Goal: Transaction & Acquisition: Download file/media

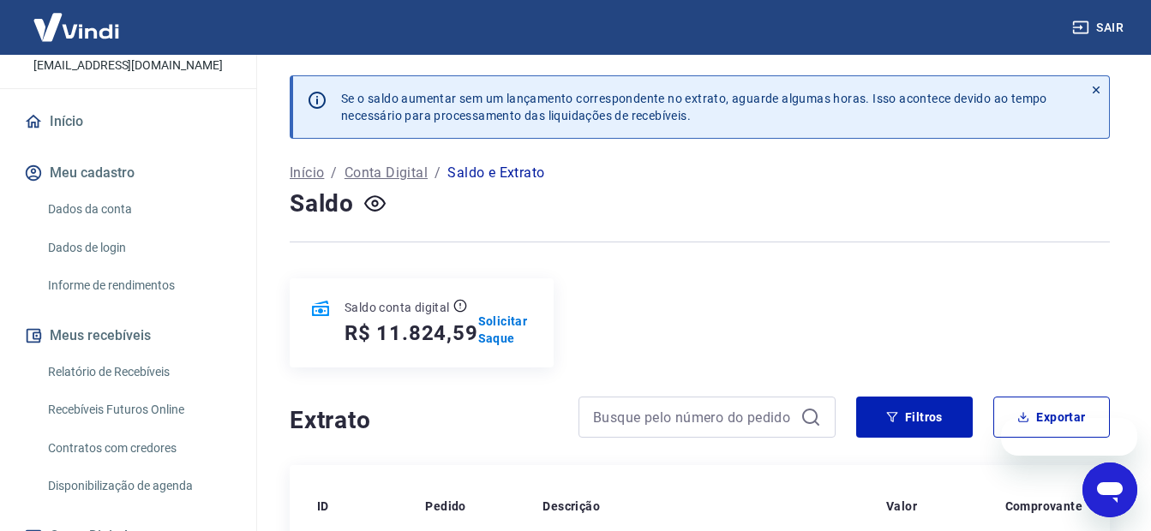
scroll to position [257, 0]
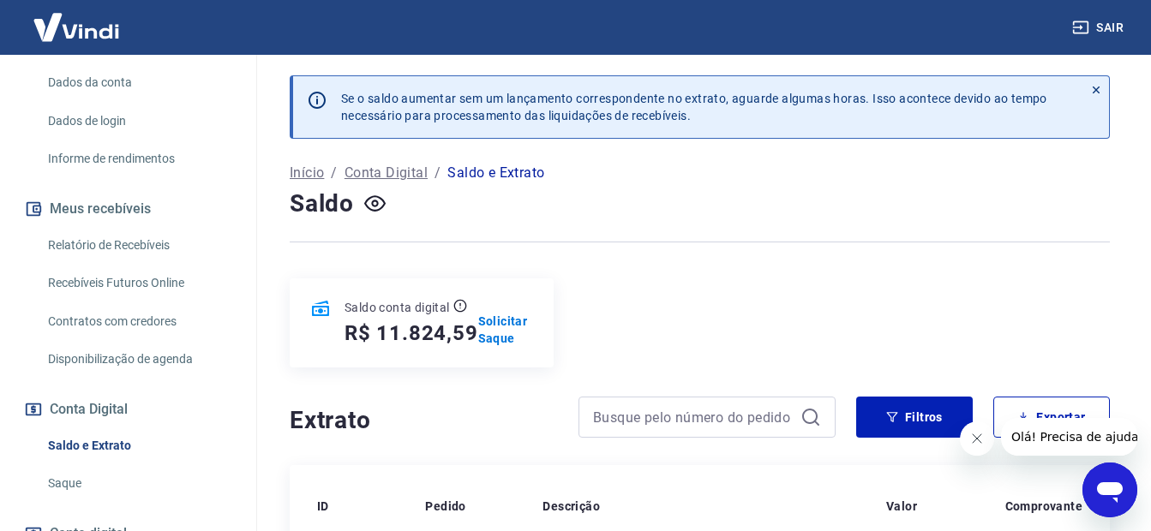
click at [132, 274] on link "Recebíveis Futuros Online" at bounding box center [138, 283] width 194 height 35
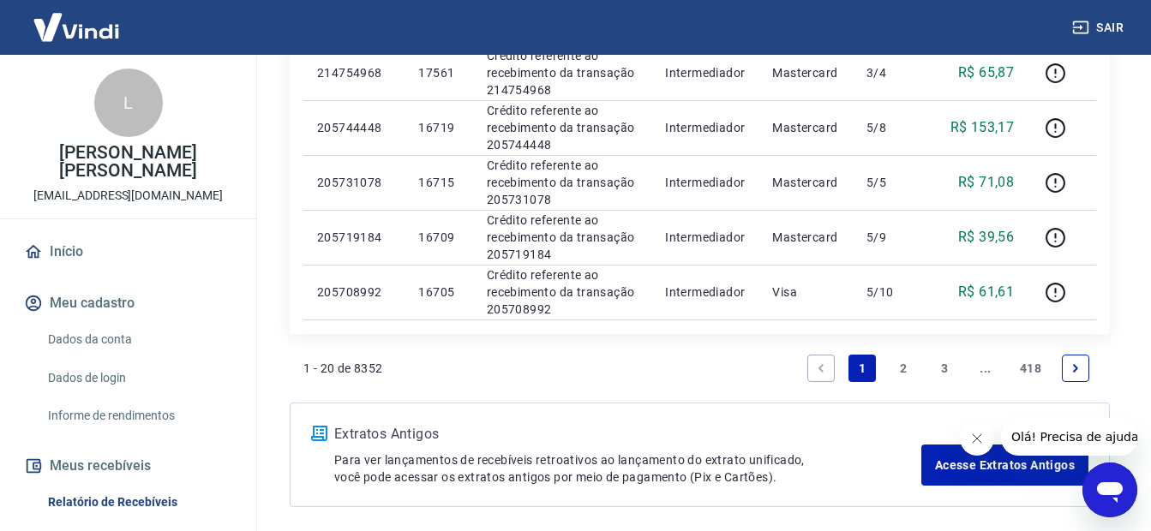
scroll to position [1354, 0]
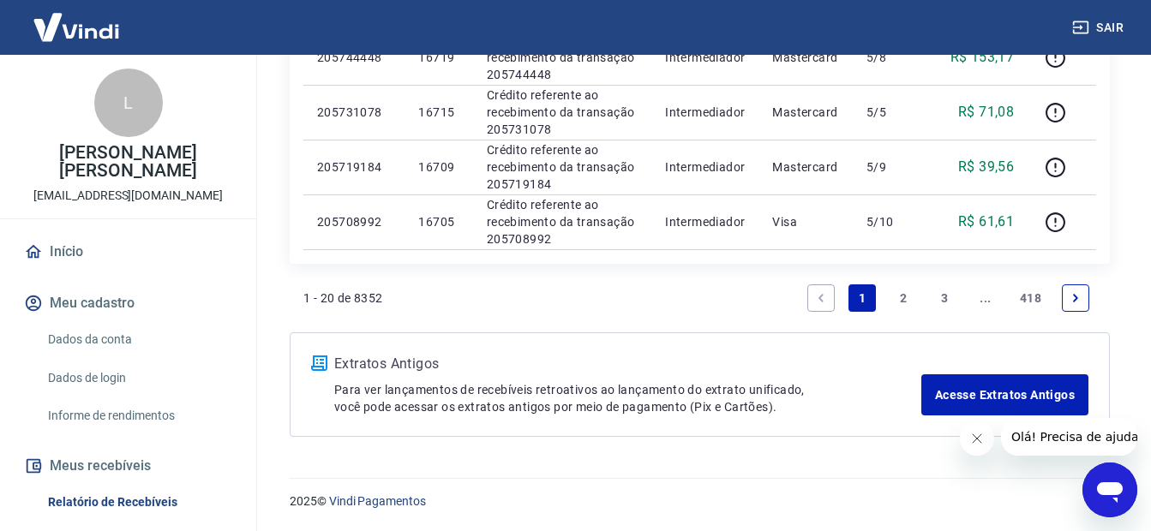
click at [895, 299] on link "2" at bounding box center [902, 297] width 27 height 27
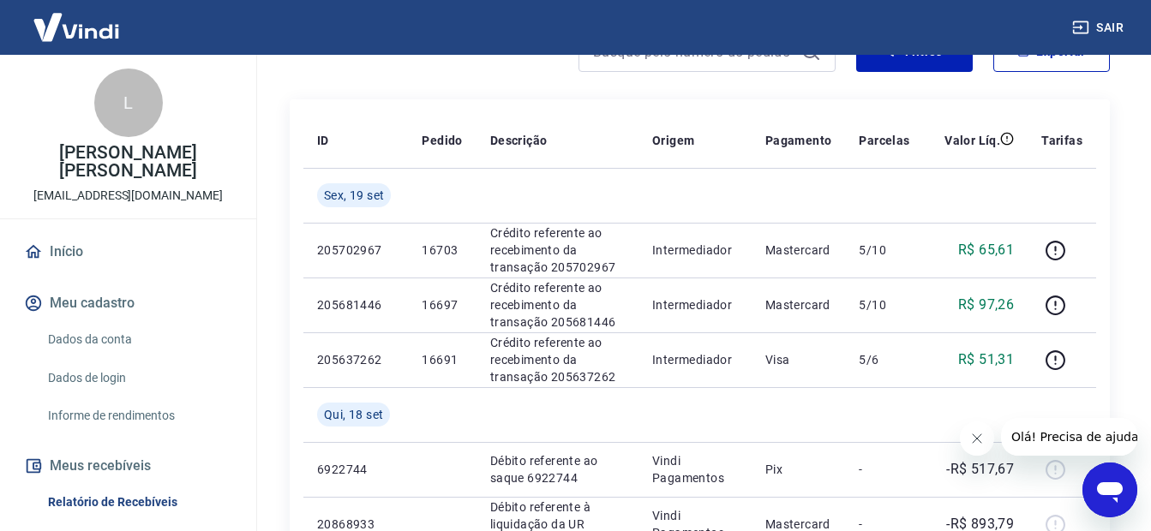
scroll to position [264, 0]
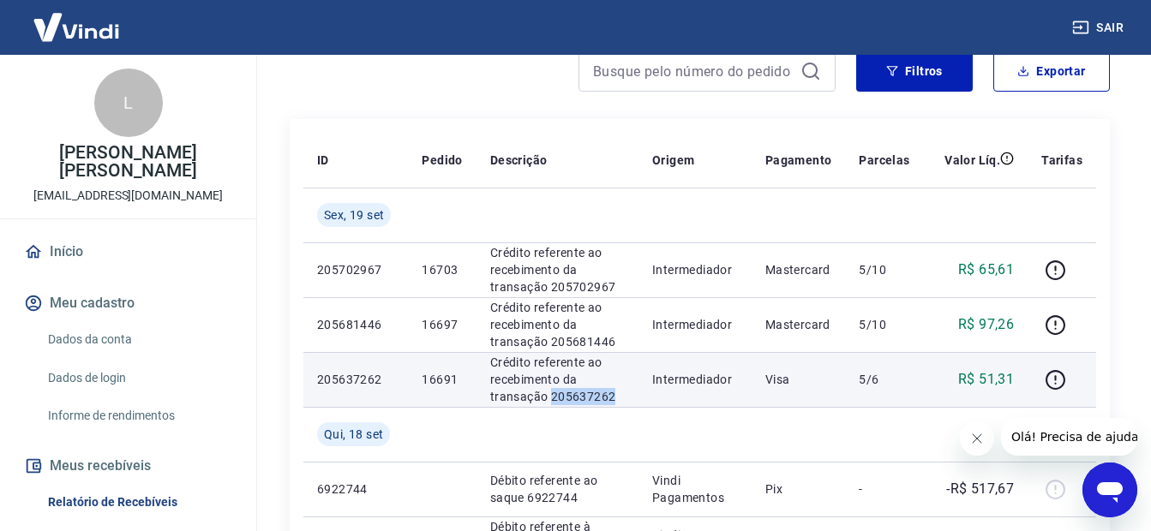
drag, startPoint x: 626, startPoint y: 392, endPoint x: 547, endPoint y: 390, distance: 78.8
click at [547, 390] on p "Crédito referente ao recebimento da transação 205637262" at bounding box center [557, 379] width 135 height 51
copy p "205637262"
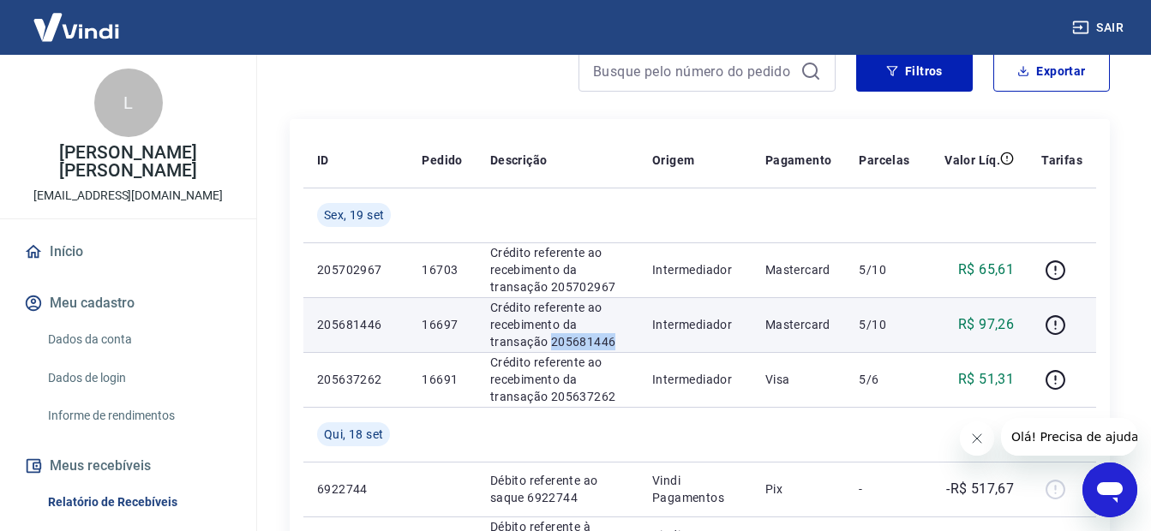
drag, startPoint x: 616, startPoint y: 338, endPoint x: 548, endPoint y: 345, distance: 68.1
click at [548, 345] on p "Crédito referente ao recebimento da transação 205681446" at bounding box center [557, 324] width 135 height 51
copy p "205681446"
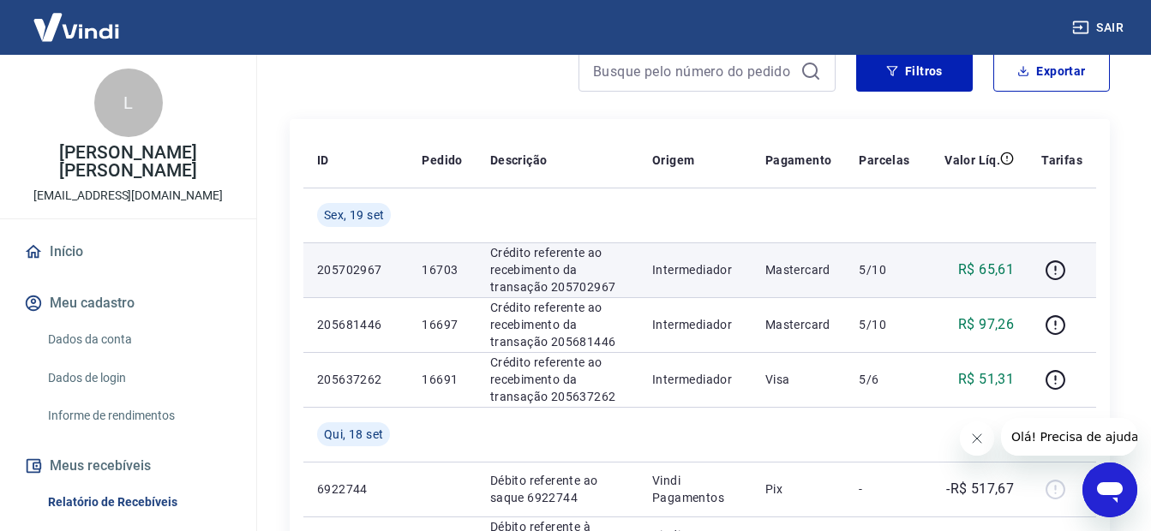
click at [608, 277] on p "Crédito referente ao recebimento da transação 205702967" at bounding box center [557, 269] width 135 height 51
drag, startPoint x: 619, startPoint y: 281, endPoint x: 550, endPoint y: 291, distance: 70.2
click at [550, 291] on p "Crédito referente ao recebimento da transação 205702967" at bounding box center [557, 269] width 135 height 51
copy p "205702967"
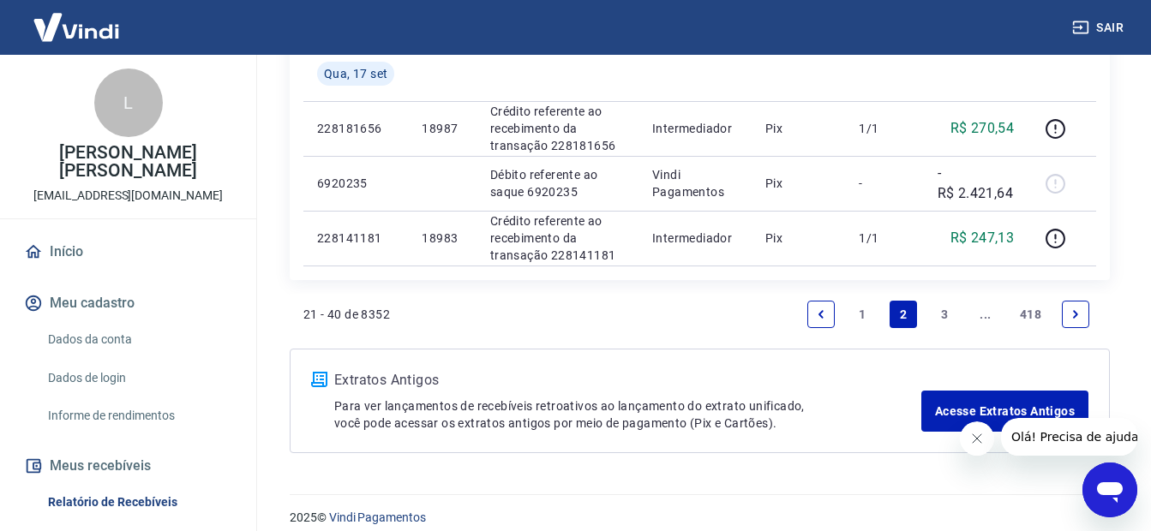
scroll to position [1463, 0]
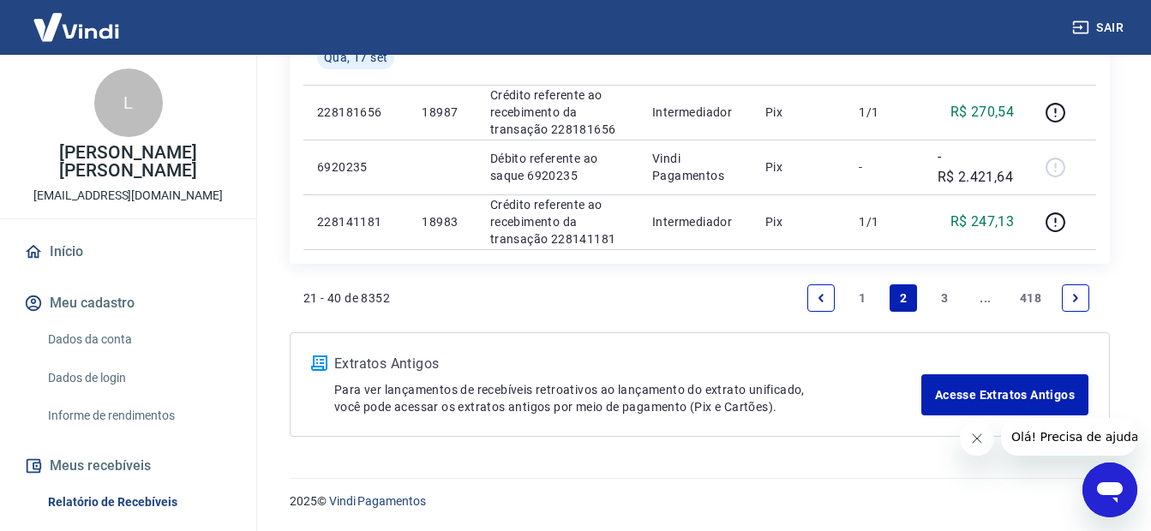
click at [817, 302] on icon "Previous page" at bounding box center [821, 298] width 12 height 12
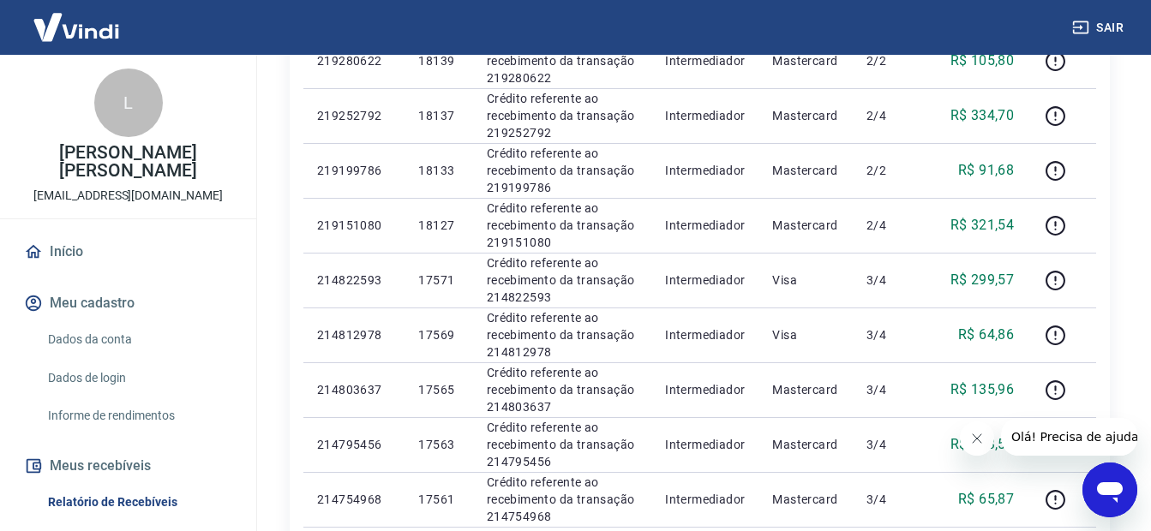
scroll to position [1354, 0]
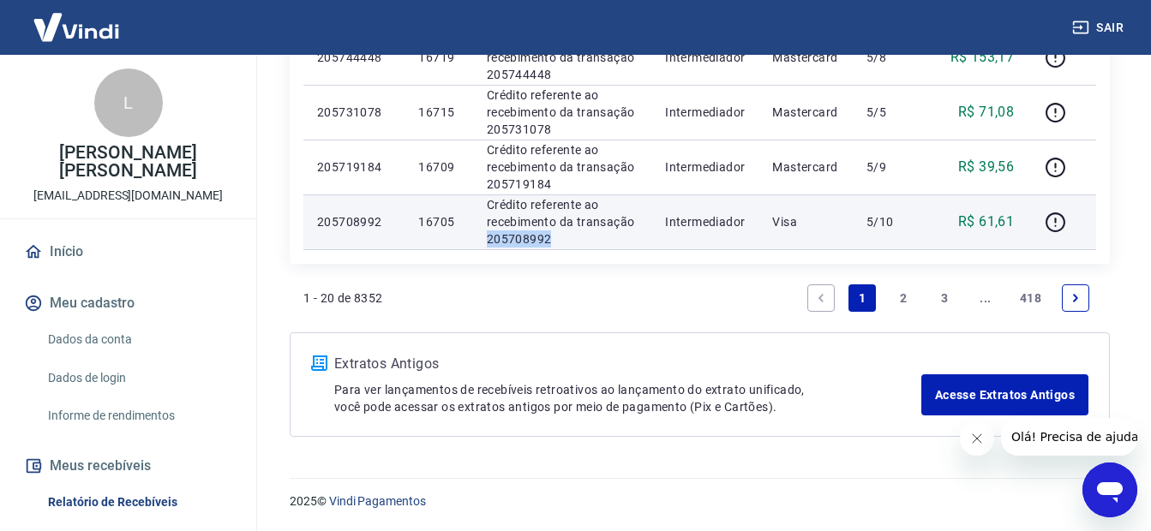
drag, startPoint x: 559, startPoint y: 239, endPoint x: 488, endPoint y: 244, distance: 72.2
click at [488, 244] on p "Crédito referente ao recebimento da transação 205708992" at bounding box center [562, 221] width 151 height 51
copy p "205708992"
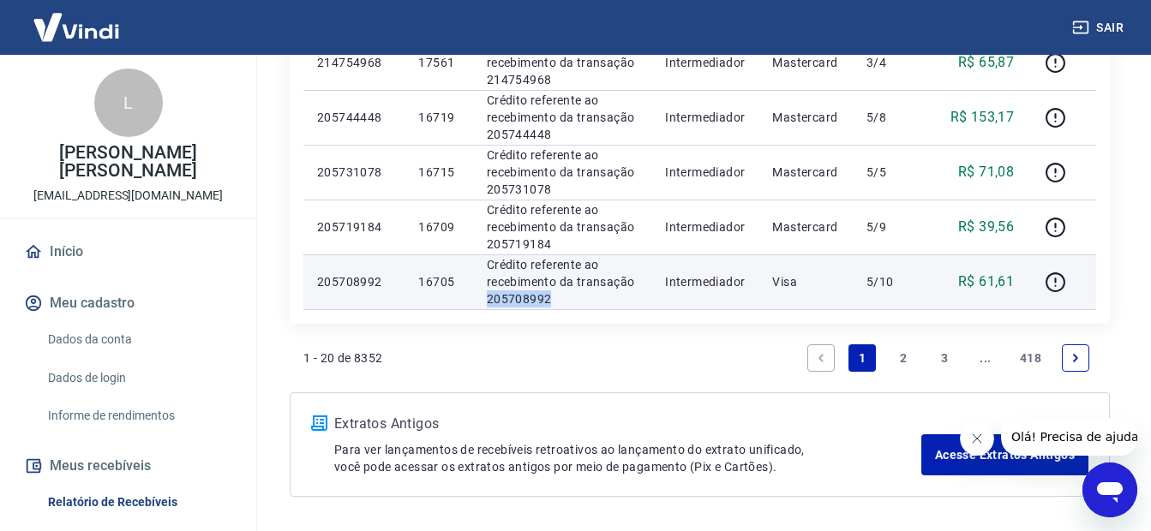
scroll to position [1268, 0]
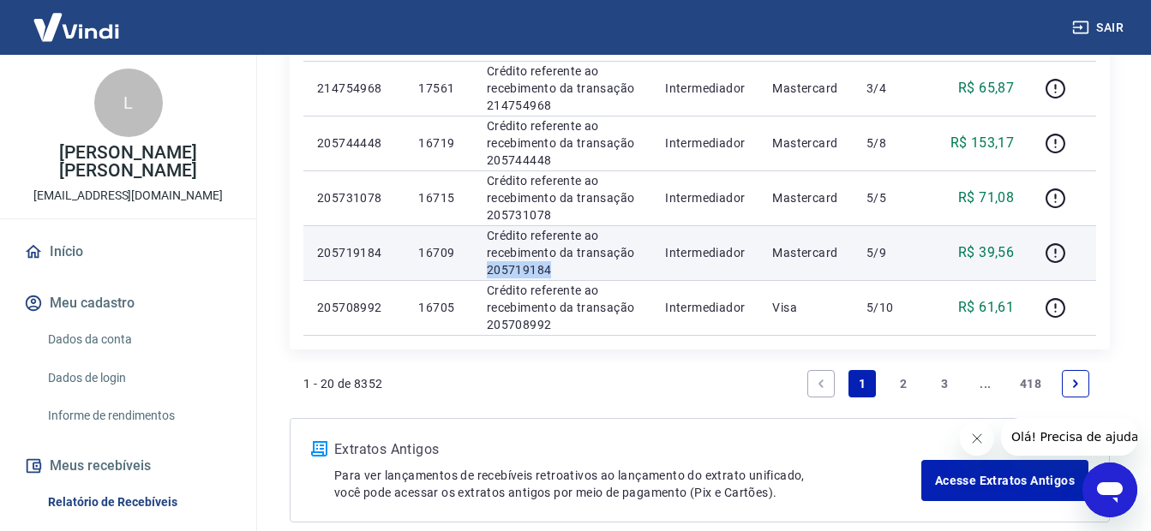
drag, startPoint x: 565, startPoint y: 275, endPoint x: 483, endPoint y: 262, distance: 83.2
click at [483, 262] on td "Crédito referente ao recebimento da transação 205719184" at bounding box center [562, 252] width 178 height 55
copy p "205719184"
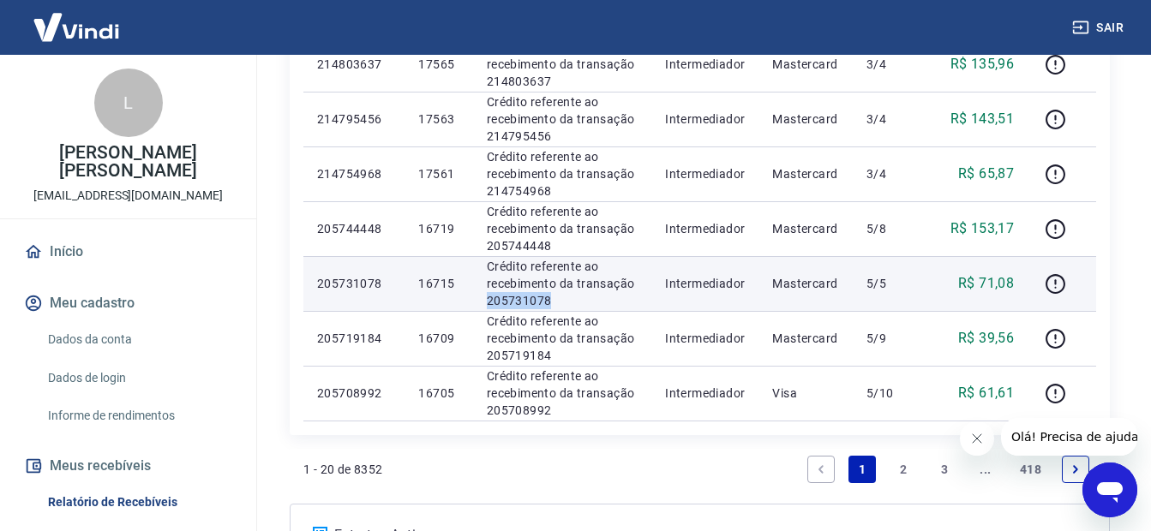
drag, startPoint x: 571, startPoint y: 304, endPoint x: 488, endPoint y: 307, distance: 83.1
click at [488, 307] on p "Crédito referente ao recebimento da transação 205731078" at bounding box center [562, 283] width 151 height 51
copy p "205731078"
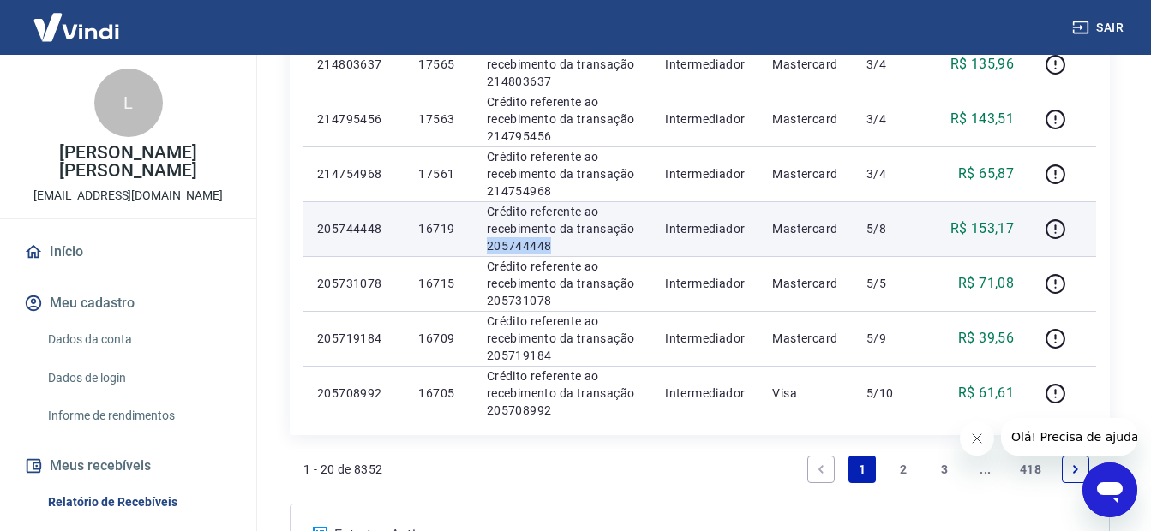
drag, startPoint x: 540, startPoint y: 244, endPoint x: 485, endPoint y: 249, distance: 55.1
click at [485, 249] on td "Crédito referente ao recebimento da transação 205744448" at bounding box center [562, 228] width 178 height 55
copy p "205744448"
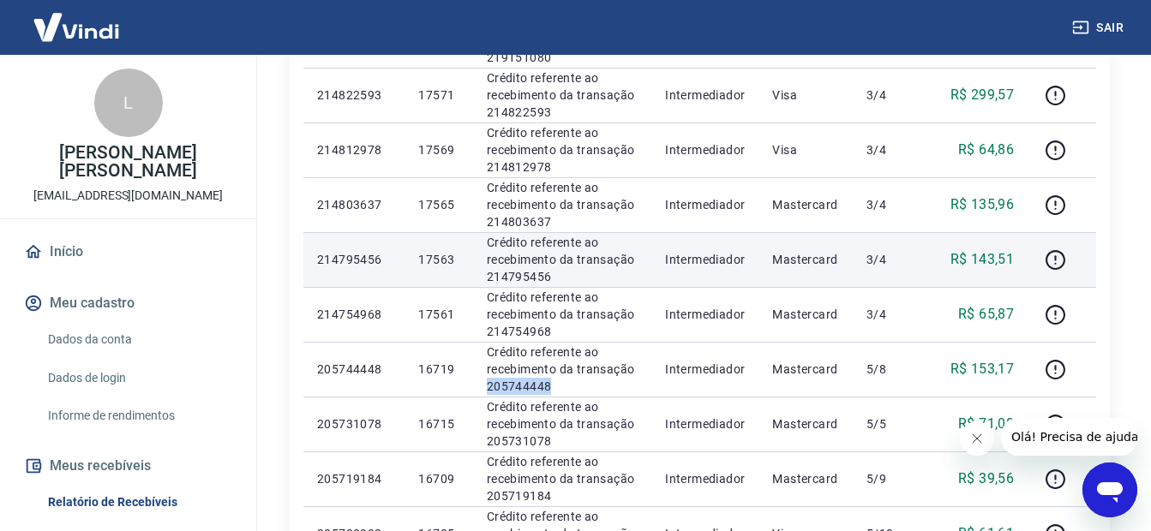
scroll to position [1011, 0]
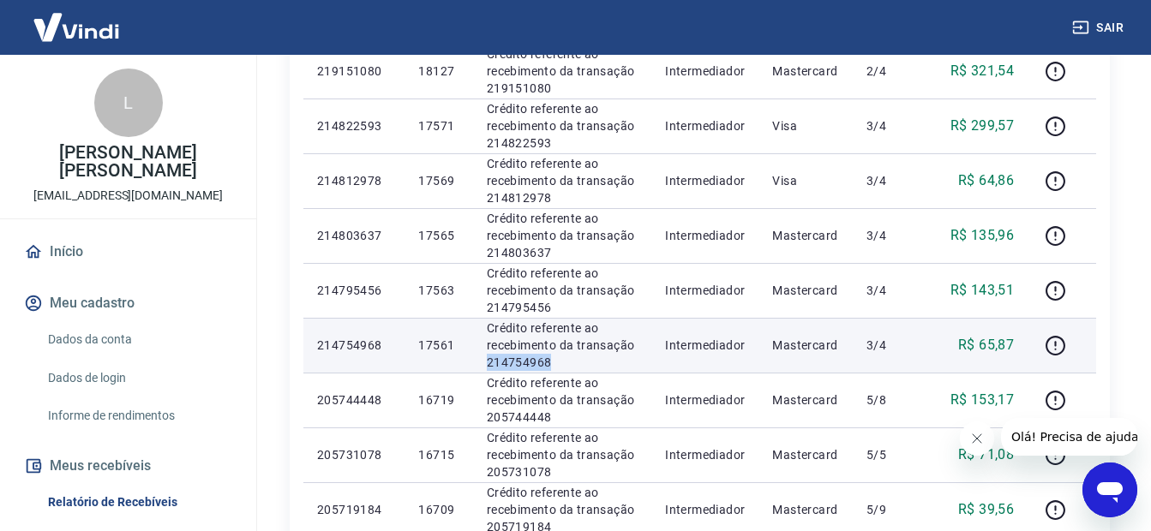
drag, startPoint x: 552, startPoint y: 354, endPoint x: 481, endPoint y: 357, distance: 71.2
click at [481, 357] on td "Crédito referente ao recebimento da transação 214754968" at bounding box center [562, 345] width 178 height 55
copy p "214754968"
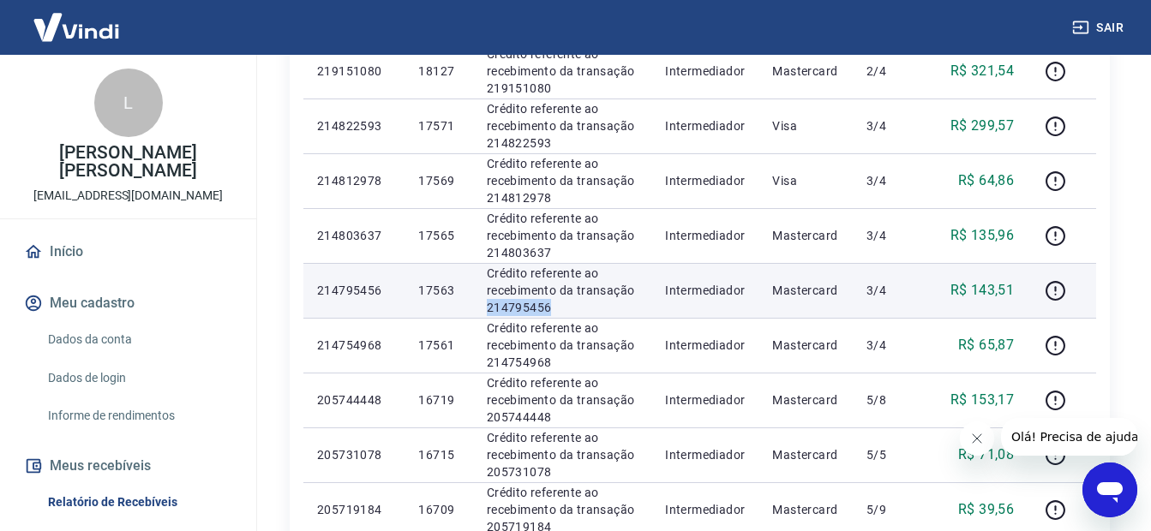
drag, startPoint x: 562, startPoint y: 302, endPoint x: 486, endPoint y: 309, distance: 76.6
click at [486, 309] on td "Crédito referente ao recebimento da transação 214795456" at bounding box center [562, 290] width 178 height 55
copy p "214795456"
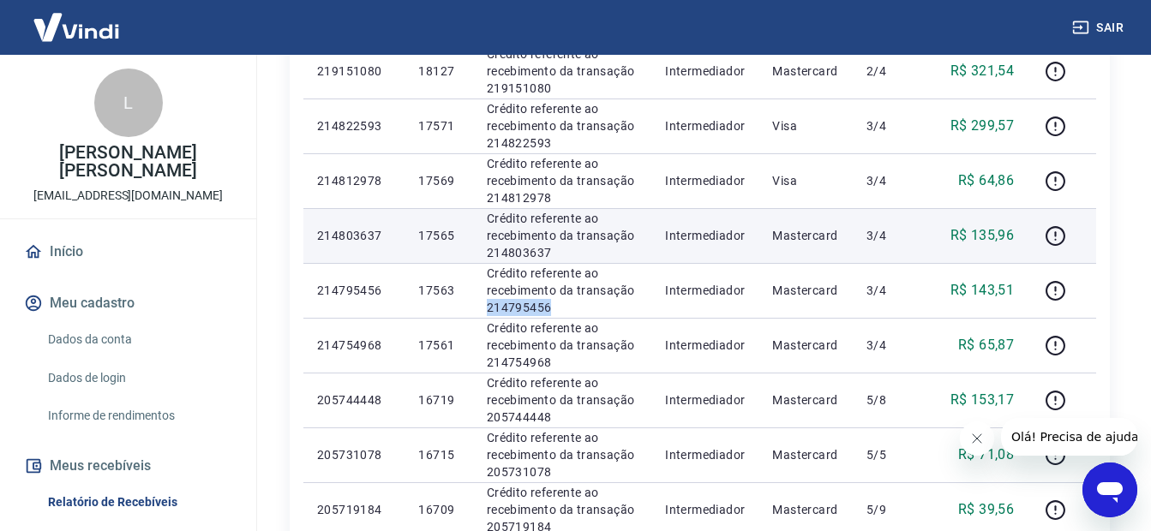
scroll to position [925, 0]
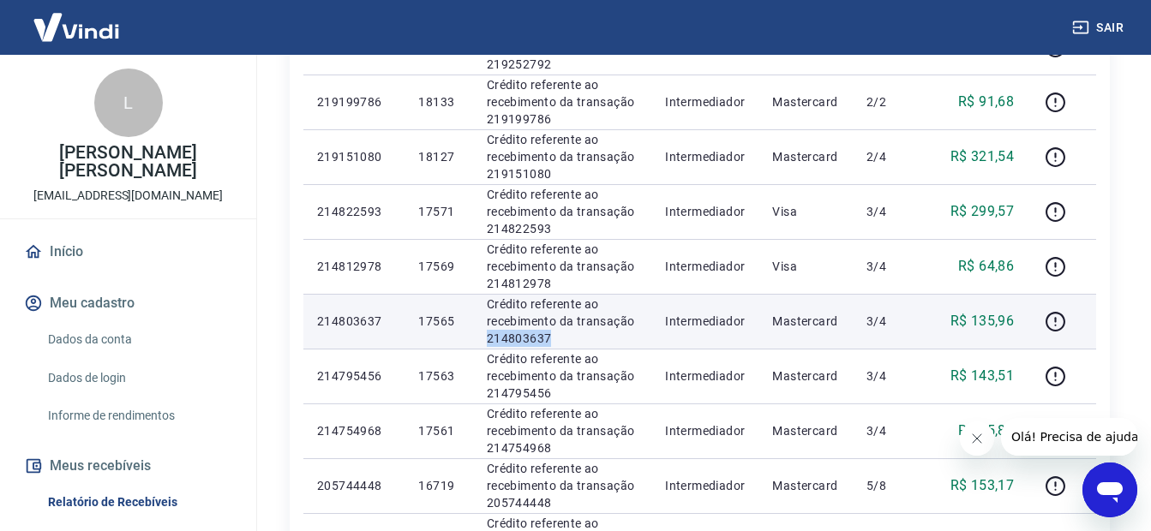
drag, startPoint x: 541, startPoint y: 338, endPoint x: 476, endPoint y: 342, distance: 64.4
click at [476, 342] on td "Crédito referente ao recebimento da transação 214803637" at bounding box center [562, 321] width 178 height 55
copy p "214803637"
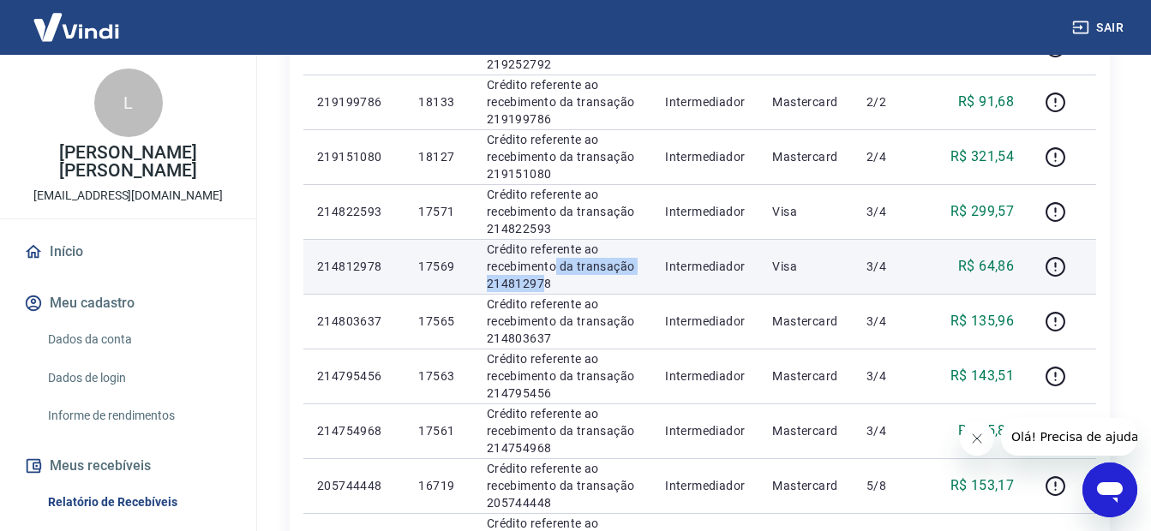
drag, startPoint x: 554, startPoint y: 274, endPoint x: 542, endPoint y: 282, distance: 14.3
click at [542, 282] on p "Crédito referente ao recebimento da transação 214812978" at bounding box center [562, 266] width 151 height 51
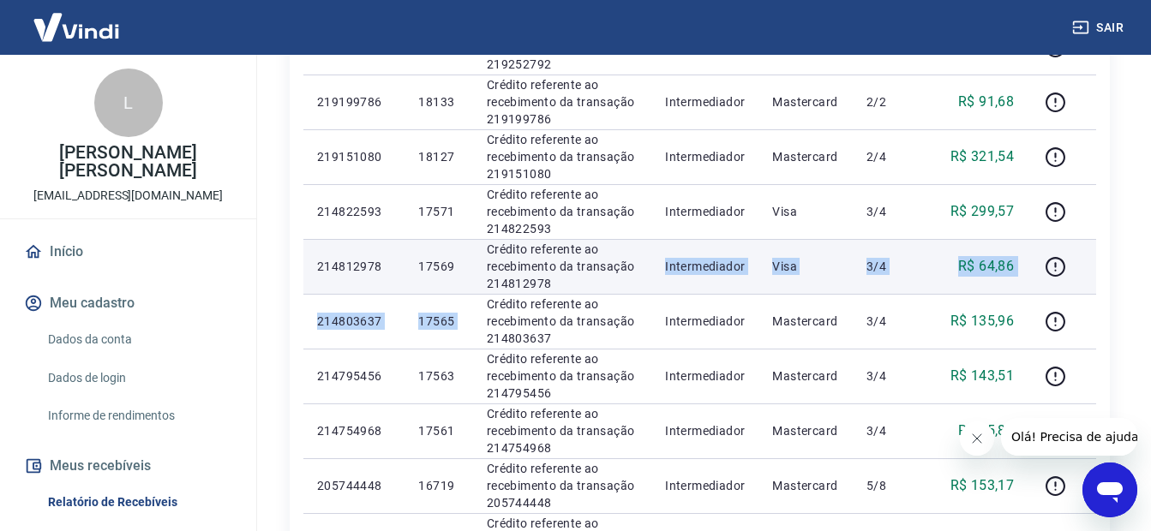
drag, startPoint x: 542, startPoint y: 282, endPoint x: 488, endPoint y: 290, distance: 55.5
click at [486, 293] on td "Crédito referente ao recebimento da transação 214812978" at bounding box center [562, 266] width 178 height 55
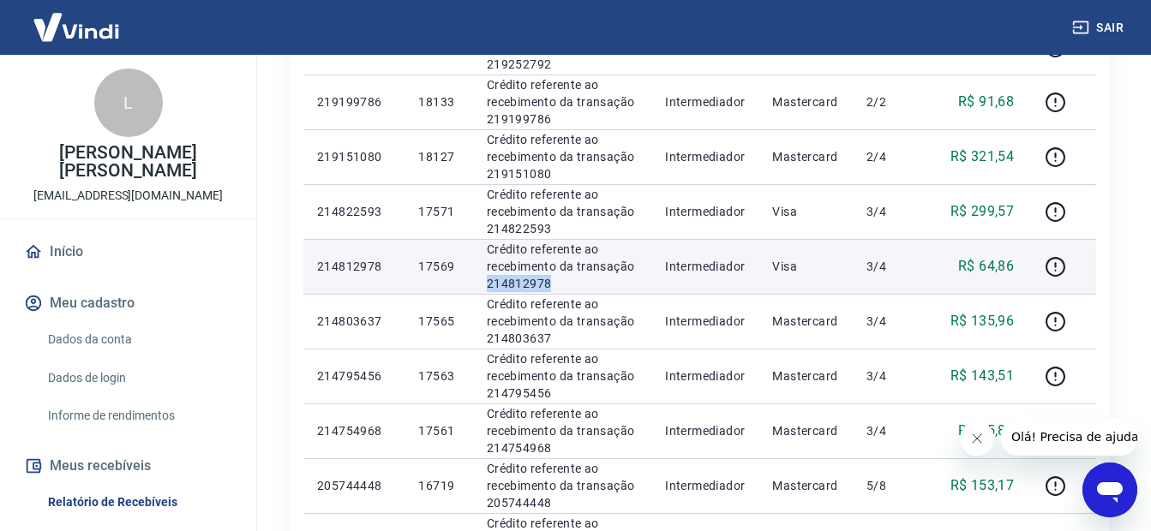
scroll to position [840, 0]
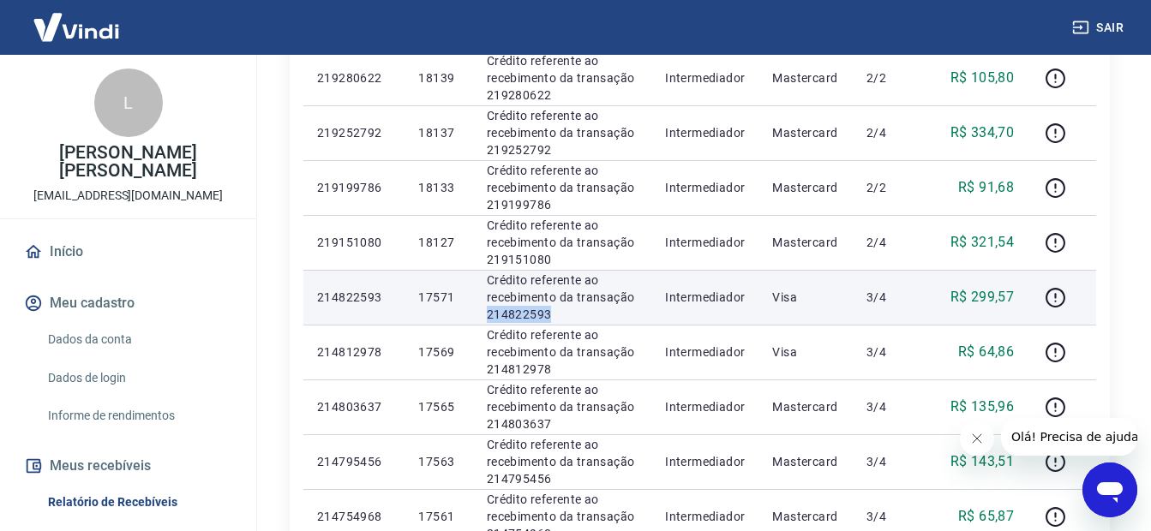
drag, startPoint x: 563, startPoint y: 316, endPoint x: 485, endPoint y: 309, distance: 78.3
click at [485, 309] on td "Crédito referente ao recebimento da transação 214822593" at bounding box center [562, 297] width 178 height 55
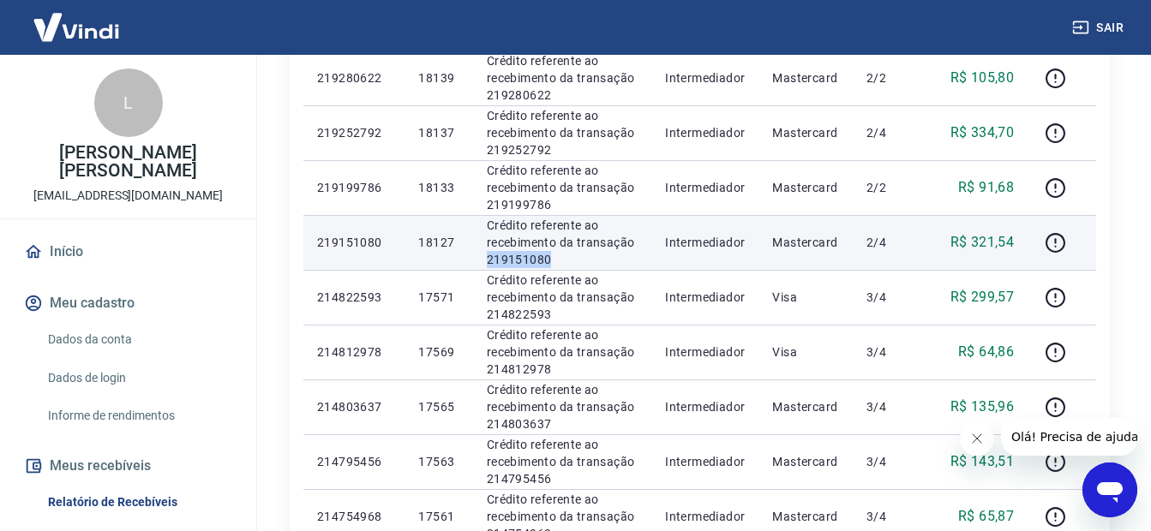
drag, startPoint x: 578, startPoint y: 258, endPoint x: 485, endPoint y: 260, distance: 93.4
click at [485, 260] on td "Crédito referente ao recebimento da transação 219151080" at bounding box center [562, 242] width 178 height 55
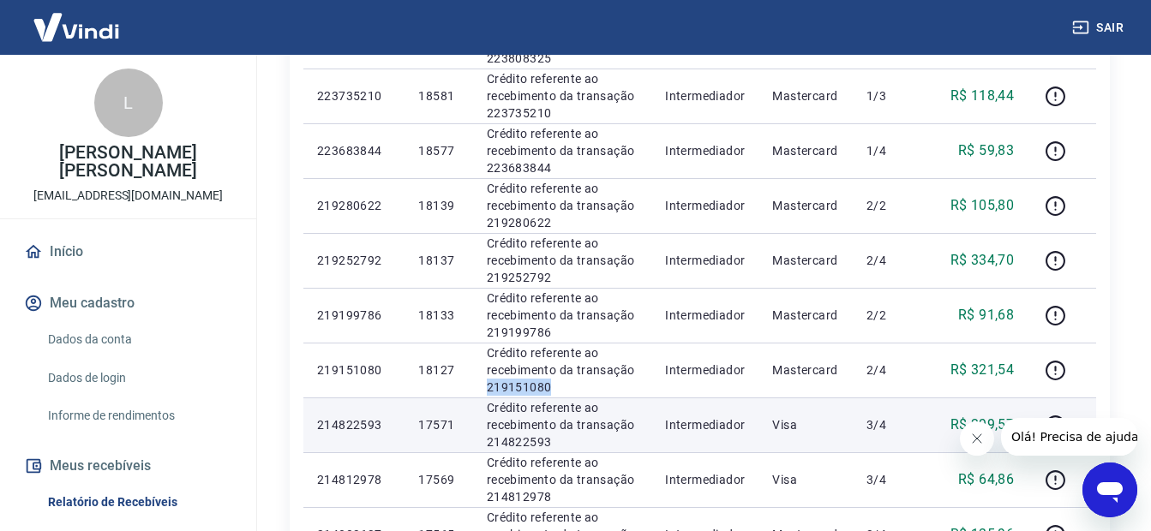
scroll to position [754, 0]
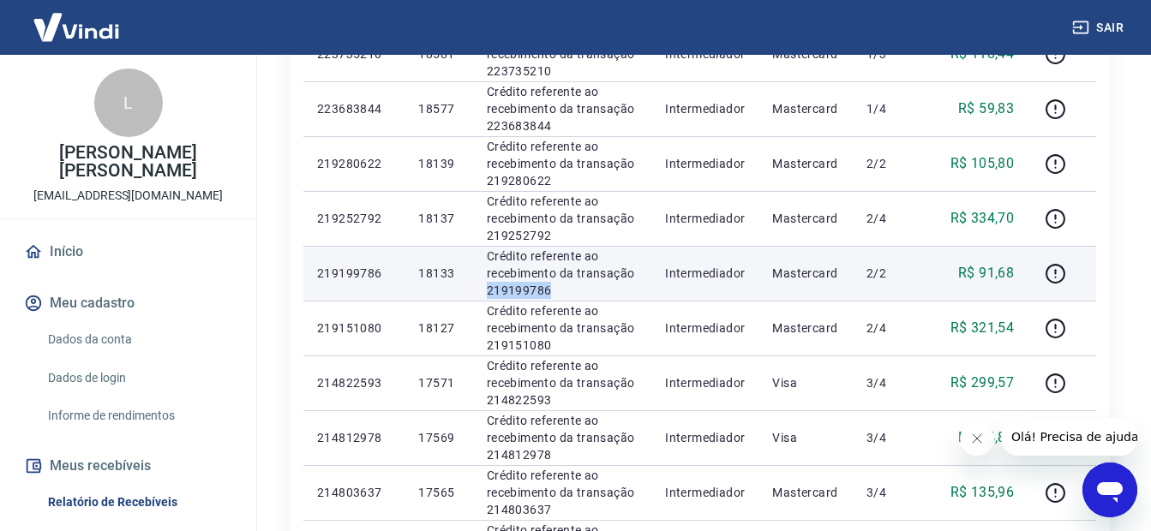
drag, startPoint x: 580, startPoint y: 284, endPoint x: 484, endPoint y: 290, distance: 96.1
click at [484, 290] on td "Crédito referente ao recebimento da transação 219199786" at bounding box center [562, 273] width 178 height 55
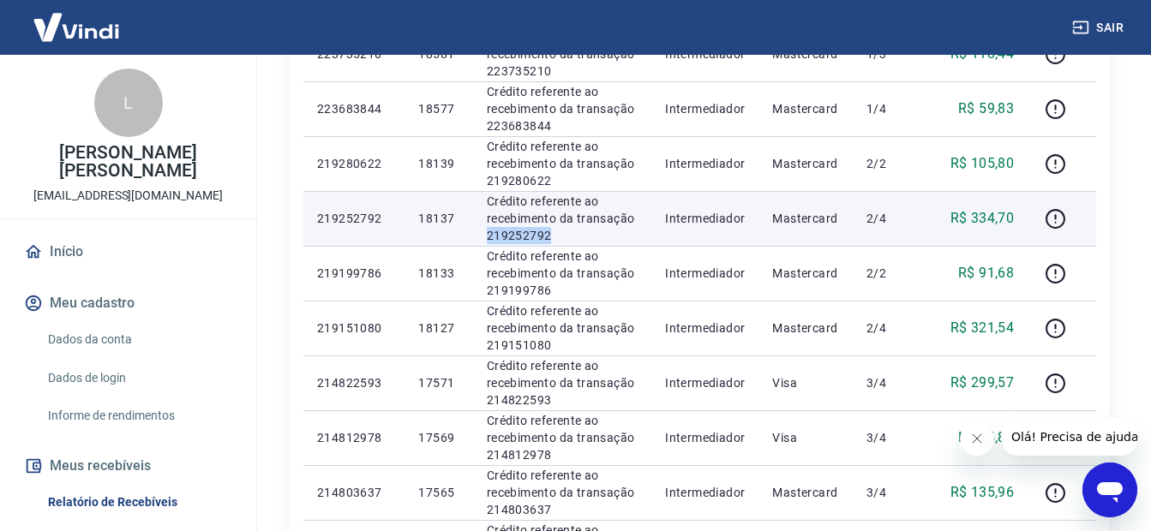
drag, startPoint x: 565, startPoint y: 240, endPoint x: 481, endPoint y: 236, distance: 84.0
click at [481, 236] on td "Crédito referente ao recebimento da transação 219252792" at bounding box center [562, 218] width 178 height 55
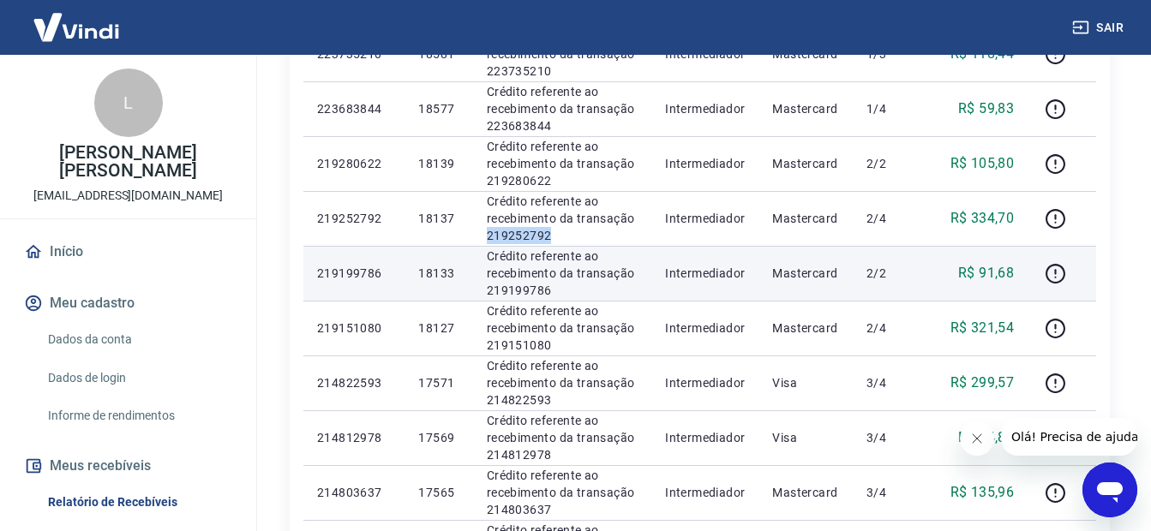
scroll to position [668, 0]
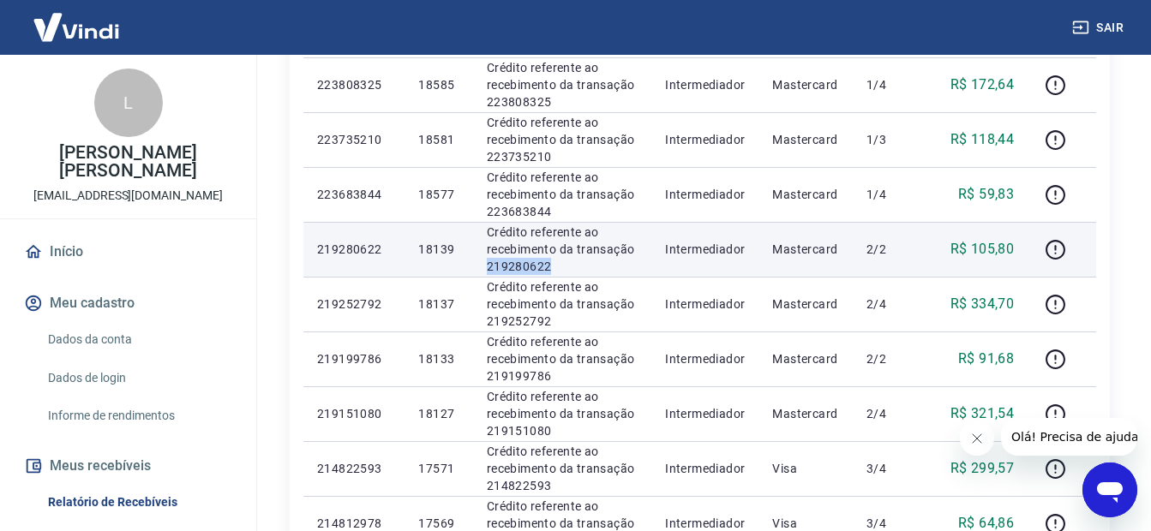
drag, startPoint x: 564, startPoint y: 264, endPoint x: 484, endPoint y: 260, distance: 79.8
click at [484, 260] on td "Crédito referente ao recebimento da transação 219280622" at bounding box center [562, 249] width 178 height 55
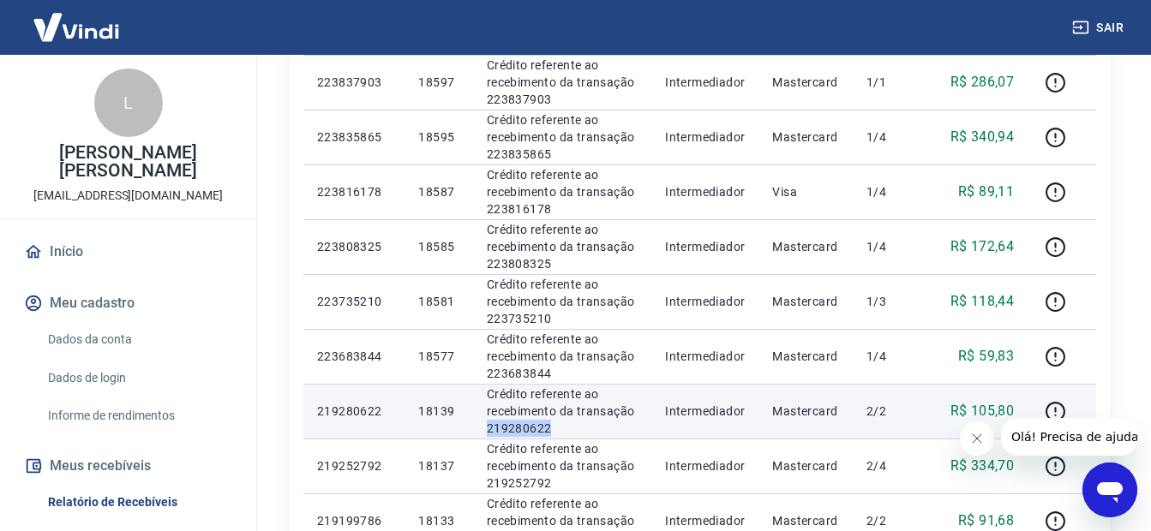
scroll to position [583, 0]
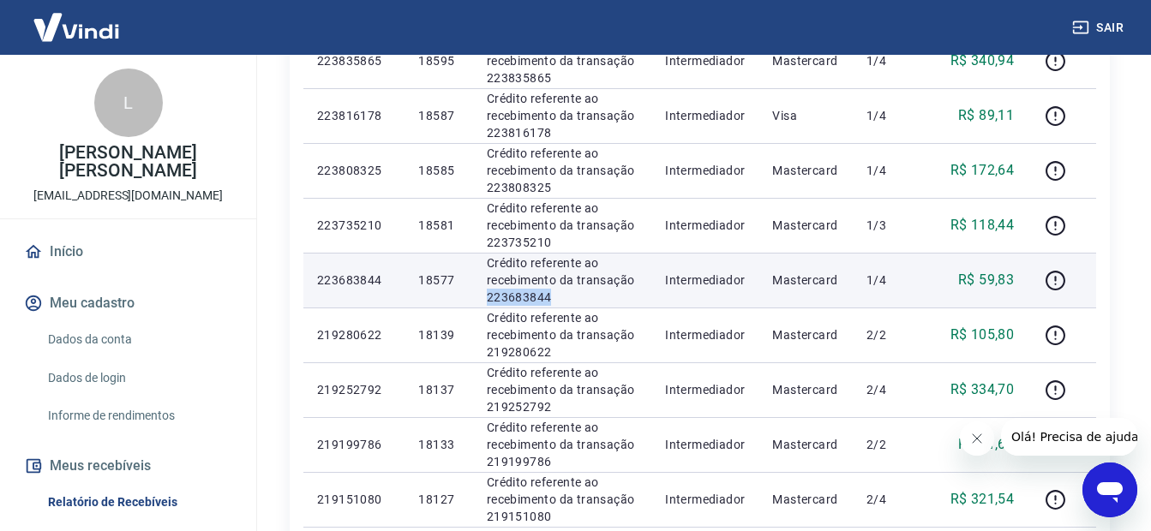
drag, startPoint x: 564, startPoint y: 299, endPoint x: 483, endPoint y: 289, distance: 81.2
click at [483, 289] on td "Crédito referente ao recebimento da transação 223683844" at bounding box center [562, 280] width 178 height 55
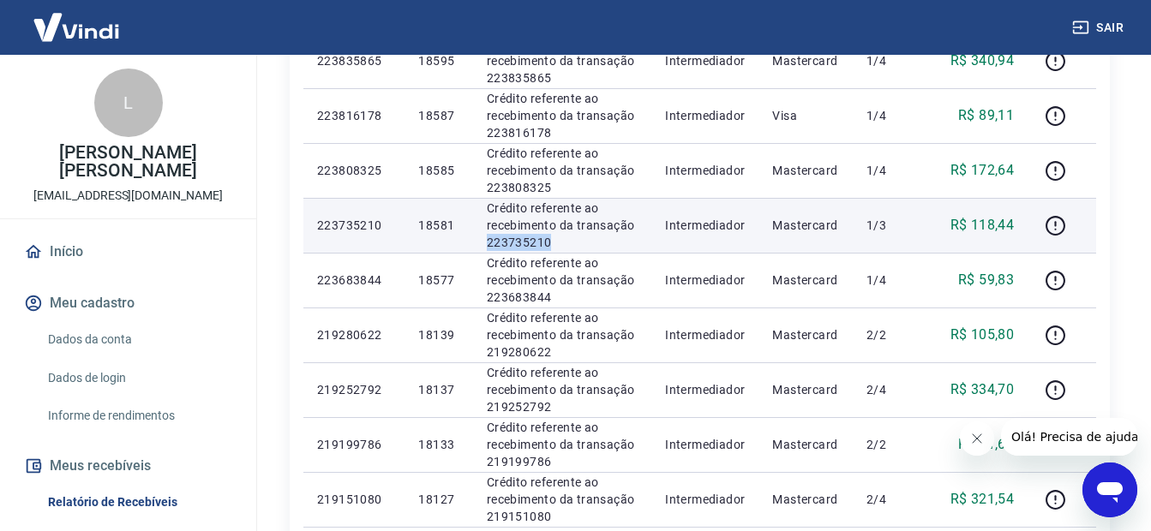
drag, startPoint x: 554, startPoint y: 242, endPoint x: 485, endPoint y: 241, distance: 69.4
click at [485, 241] on td "Crédito referente ao recebimento da transação 223735210" at bounding box center [562, 225] width 178 height 55
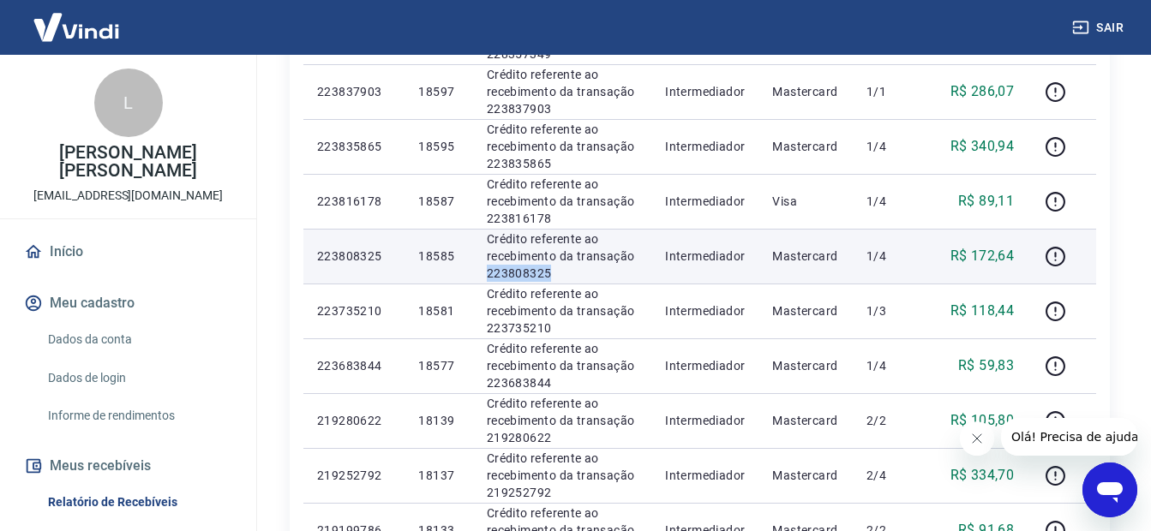
drag, startPoint x: 510, startPoint y: 270, endPoint x: 488, endPoint y: 271, distance: 21.4
click at [488, 271] on p "Crédito referente ao recebimento da transação 223808325" at bounding box center [562, 255] width 151 height 51
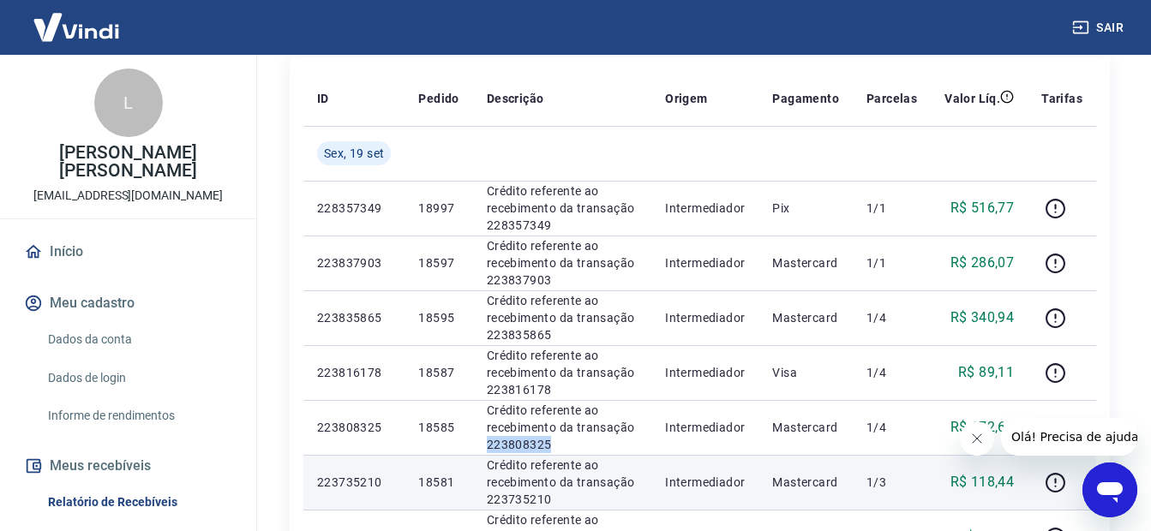
scroll to position [411, 0]
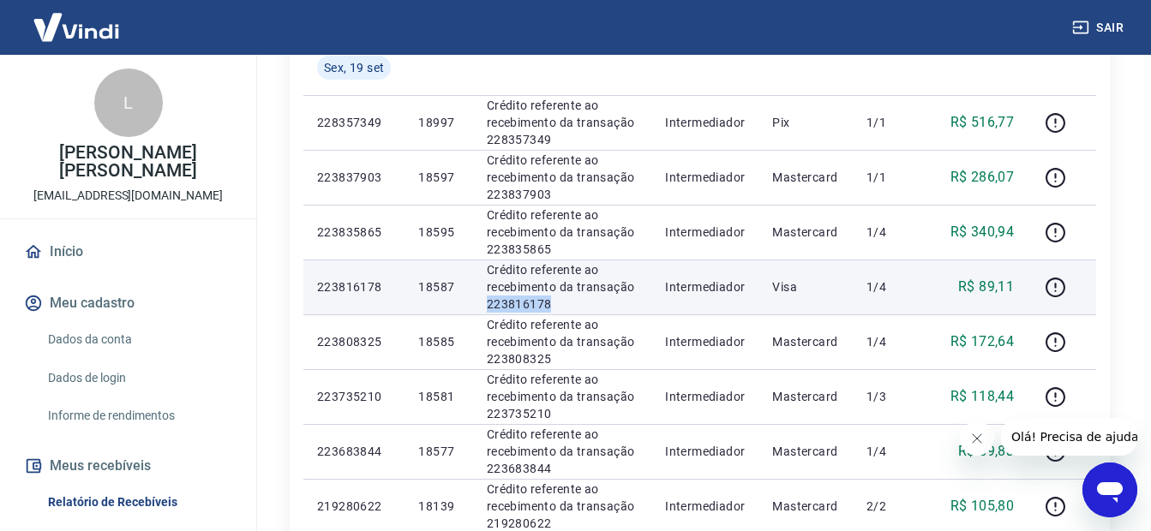
drag, startPoint x: 575, startPoint y: 307, endPoint x: 478, endPoint y: 308, distance: 96.8
click at [478, 308] on td "Crédito referente ao recebimento da transação 223816178" at bounding box center [562, 287] width 178 height 55
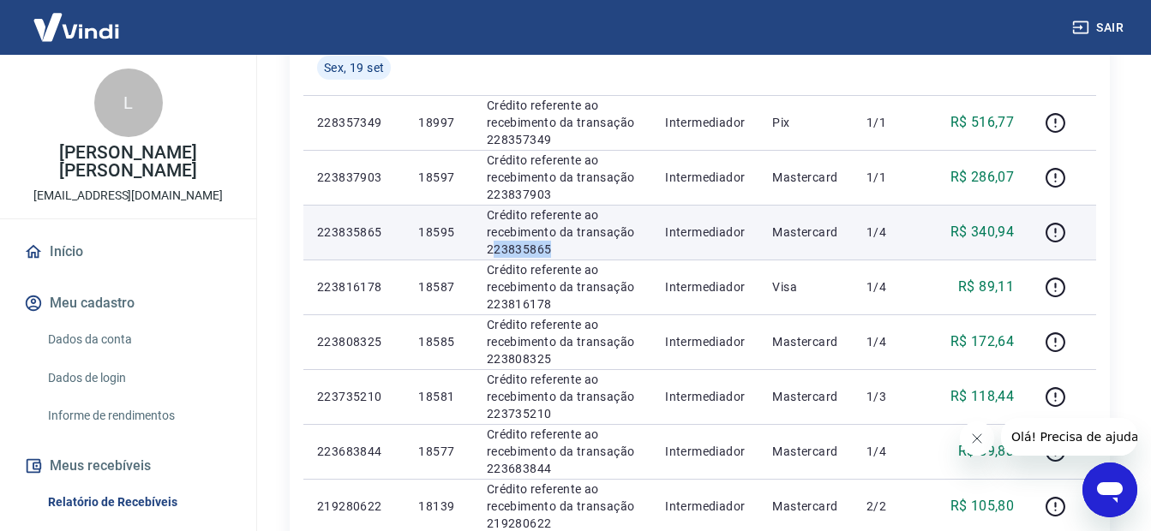
drag, startPoint x: 565, startPoint y: 254, endPoint x: 492, endPoint y: 243, distance: 73.5
click at [492, 243] on p "Crédito referente ao recebimento da transação 223835865" at bounding box center [562, 231] width 151 height 51
drag, startPoint x: 492, startPoint y: 243, endPoint x: 516, endPoint y: 252, distance: 25.5
click at [511, 255] on p "Crédito referente ao recebimento da transação 223835865" at bounding box center [562, 231] width 151 height 51
drag, startPoint x: 557, startPoint y: 241, endPoint x: 482, endPoint y: 246, distance: 75.6
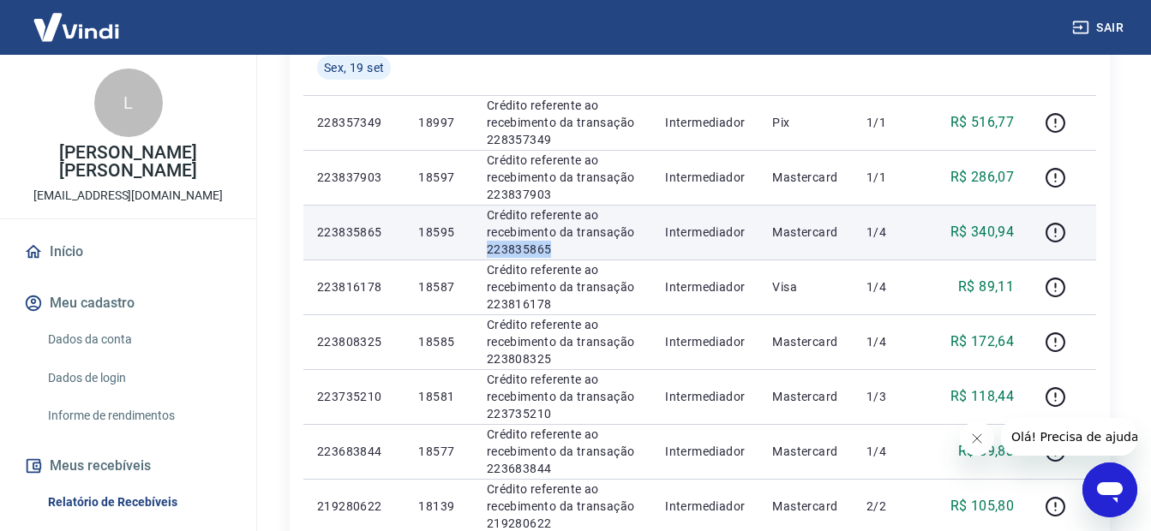
click at [482, 246] on td "Crédito referente ao recebimento da transação 223835865" at bounding box center [562, 232] width 178 height 55
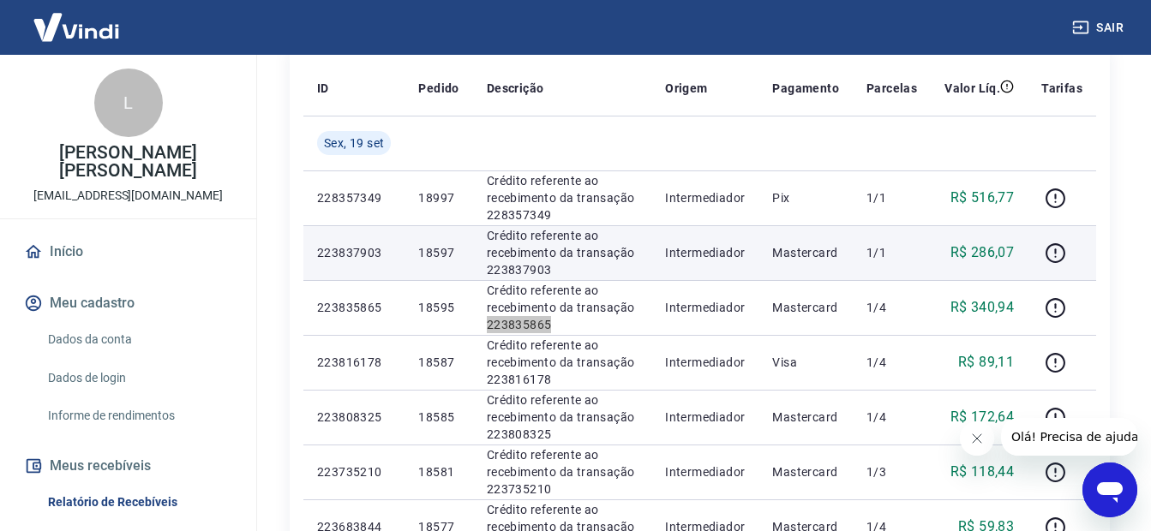
scroll to position [326, 0]
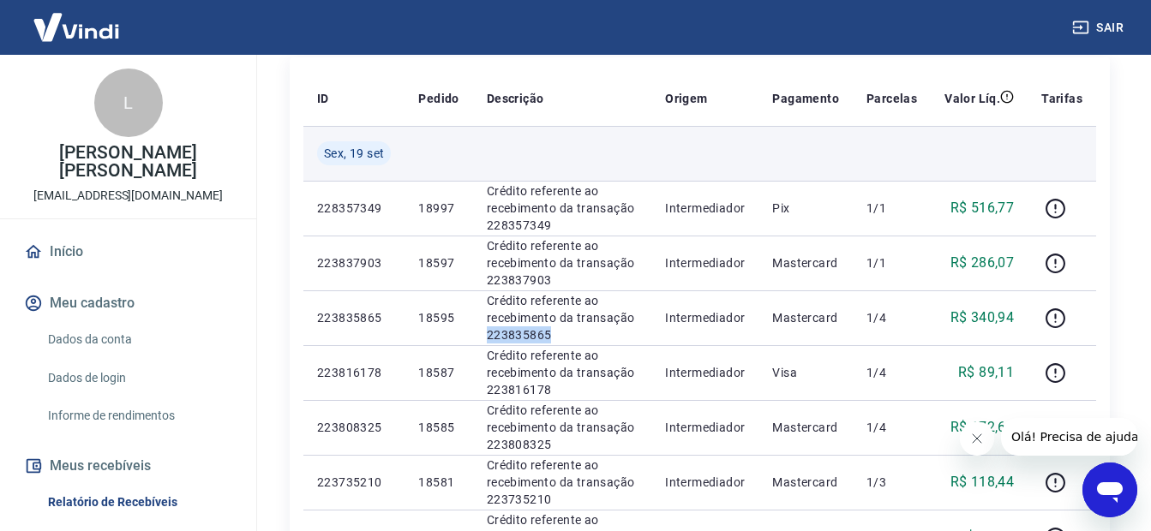
click at [638, 147] on td at bounding box center [562, 153] width 178 height 55
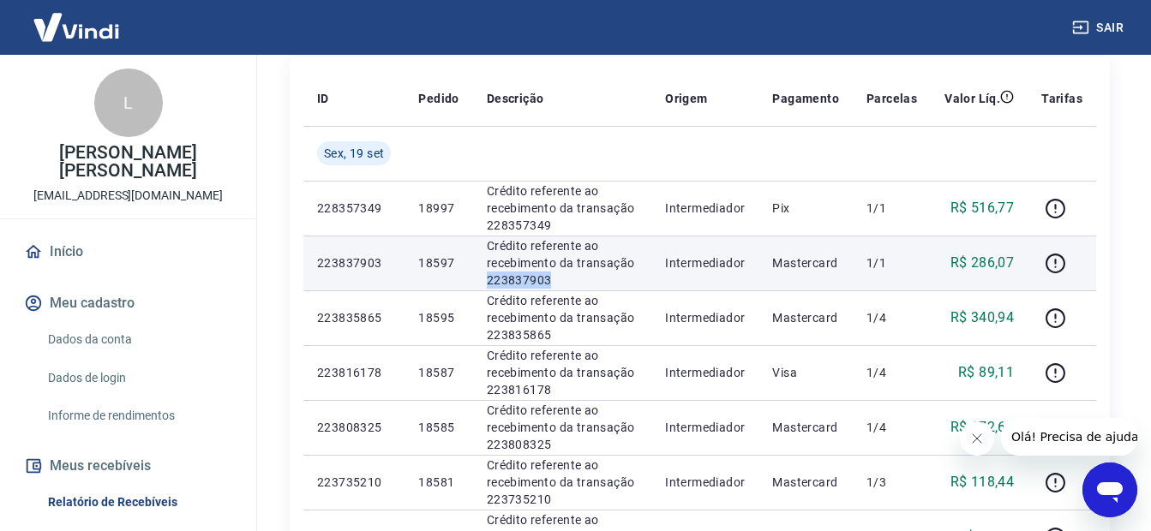
drag, startPoint x: 574, startPoint y: 280, endPoint x: 482, endPoint y: 277, distance: 91.7
click at [482, 277] on td "Crédito referente ao recebimento da transação 223837903" at bounding box center [562, 263] width 178 height 55
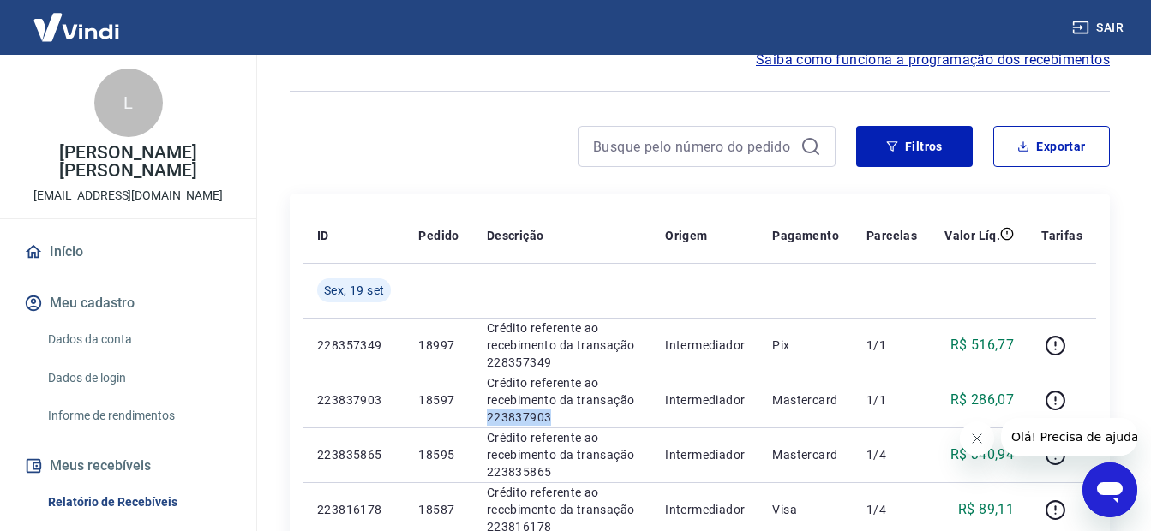
scroll to position [0, 0]
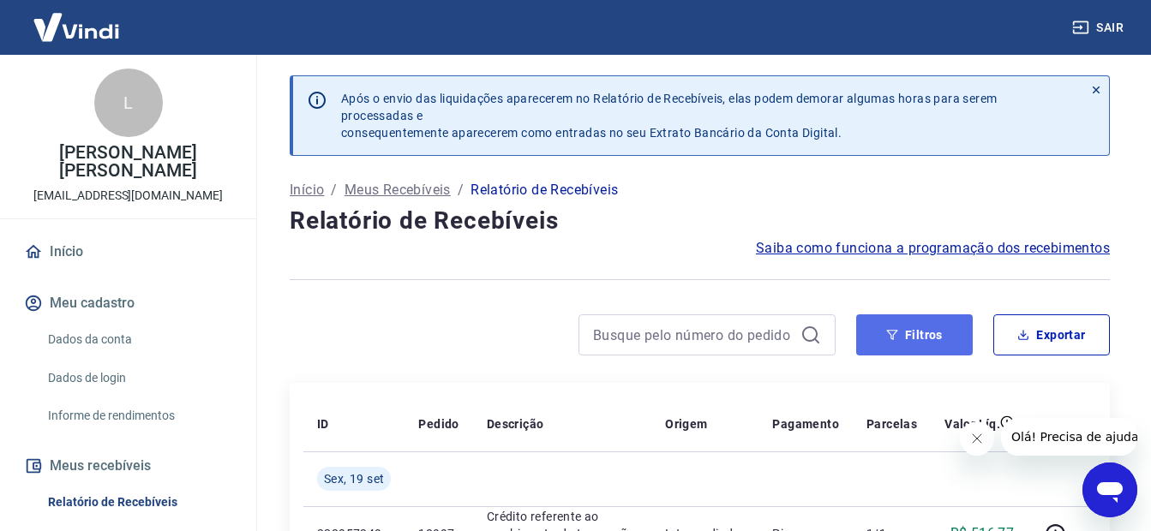
click at [944, 327] on button "Filtros" at bounding box center [914, 334] width 117 height 41
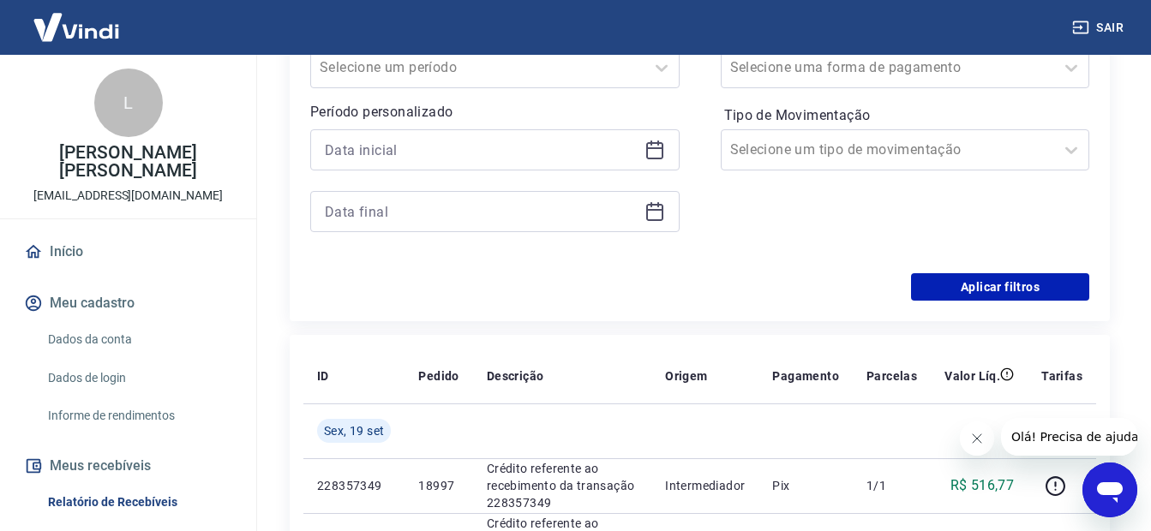
scroll to position [343, 0]
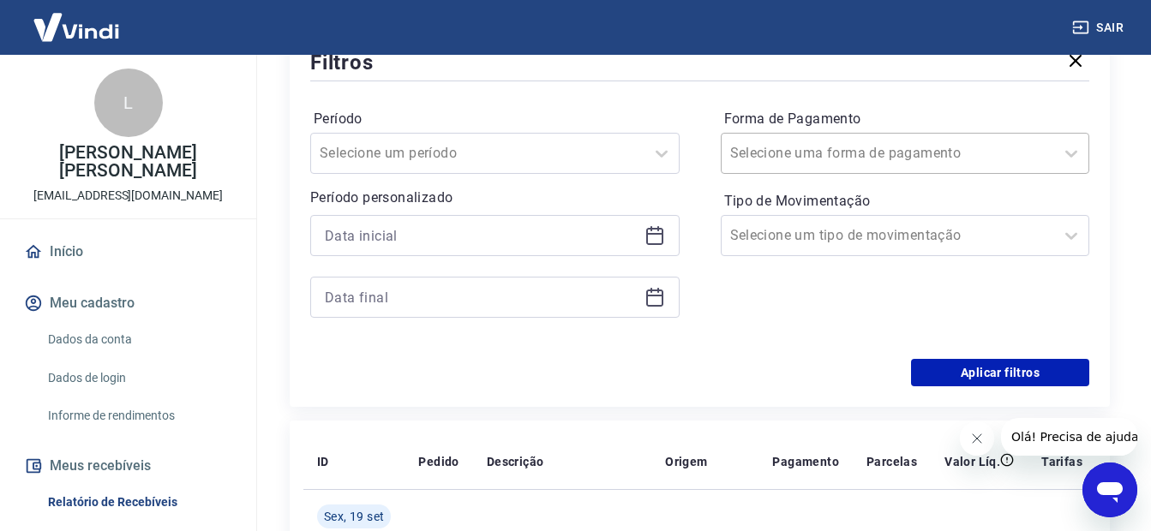
click at [884, 153] on input "Forma de Pagamento" at bounding box center [816, 153] width 173 height 21
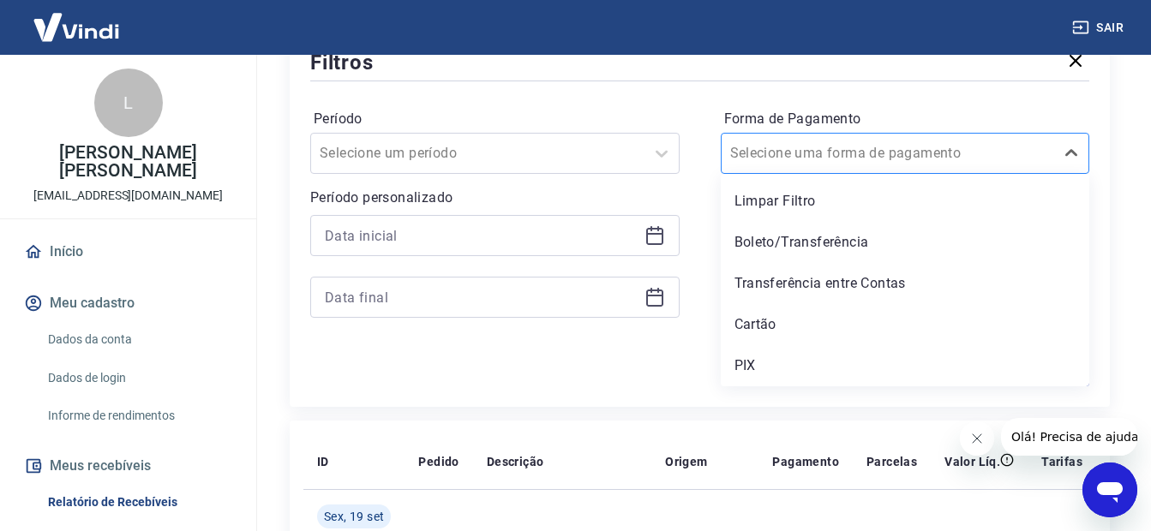
click at [884, 153] on input "Forma de Pagamento" at bounding box center [816, 153] width 173 height 21
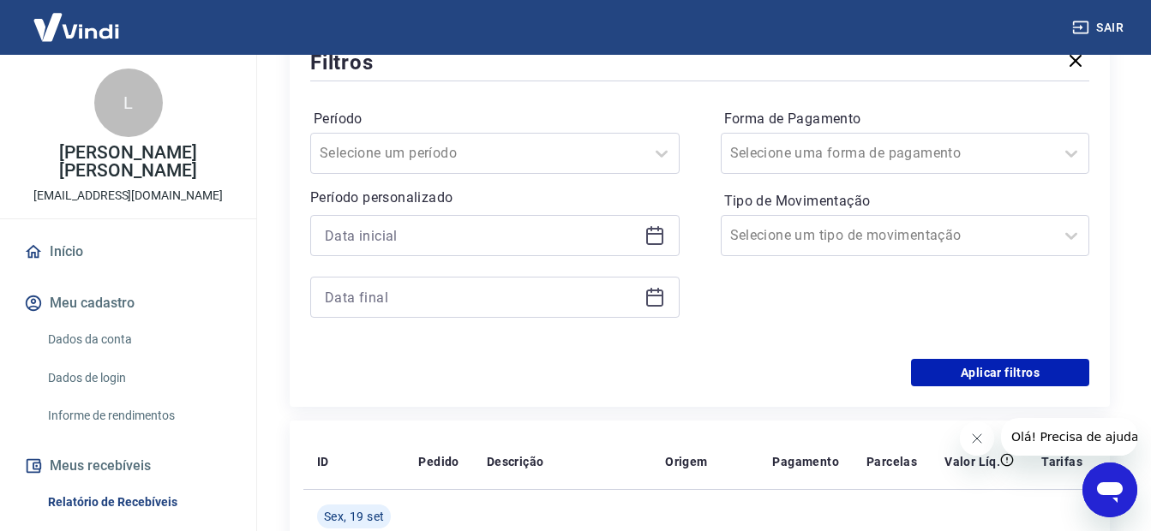
click at [668, 117] on label "Período" at bounding box center [495, 119] width 362 height 21
click at [755, 150] on input "Forma de Pagamento" at bounding box center [816, 153] width 173 height 21
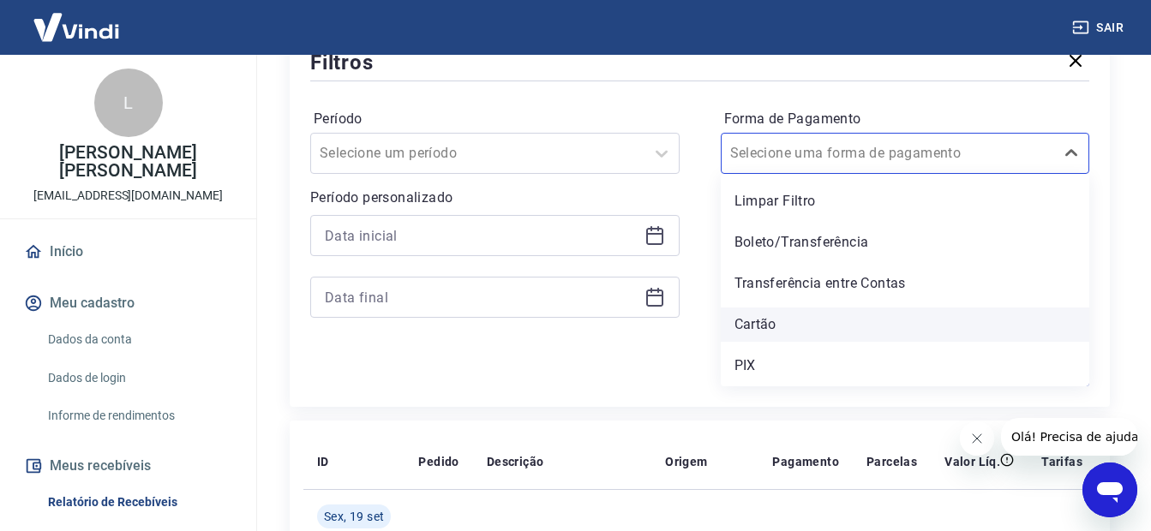
click at [787, 313] on div "Cartão" at bounding box center [905, 325] width 369 height 34
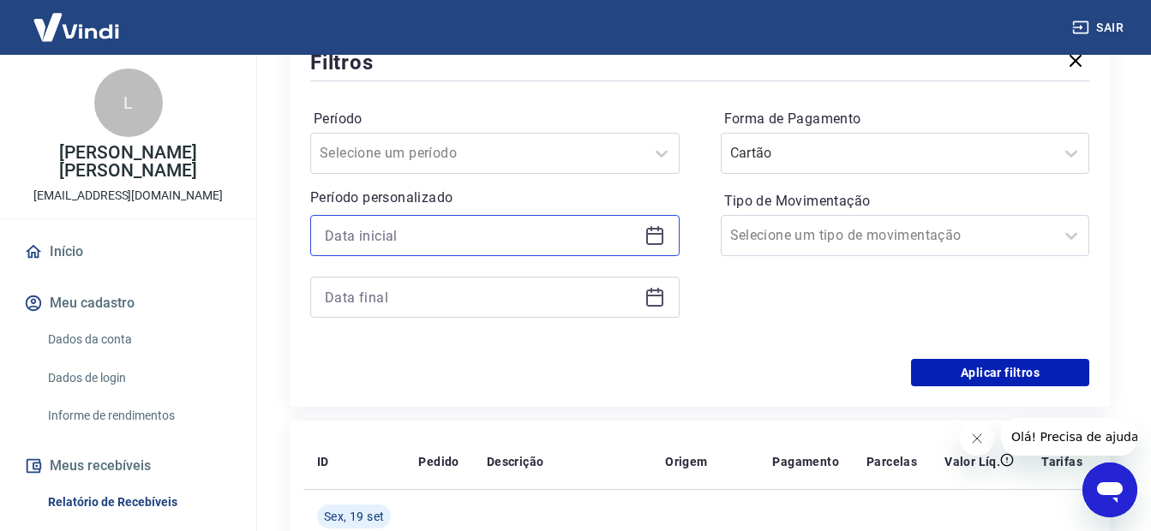
click at [455, 248] on input at bounding box center [481, 236] width 313 height 26
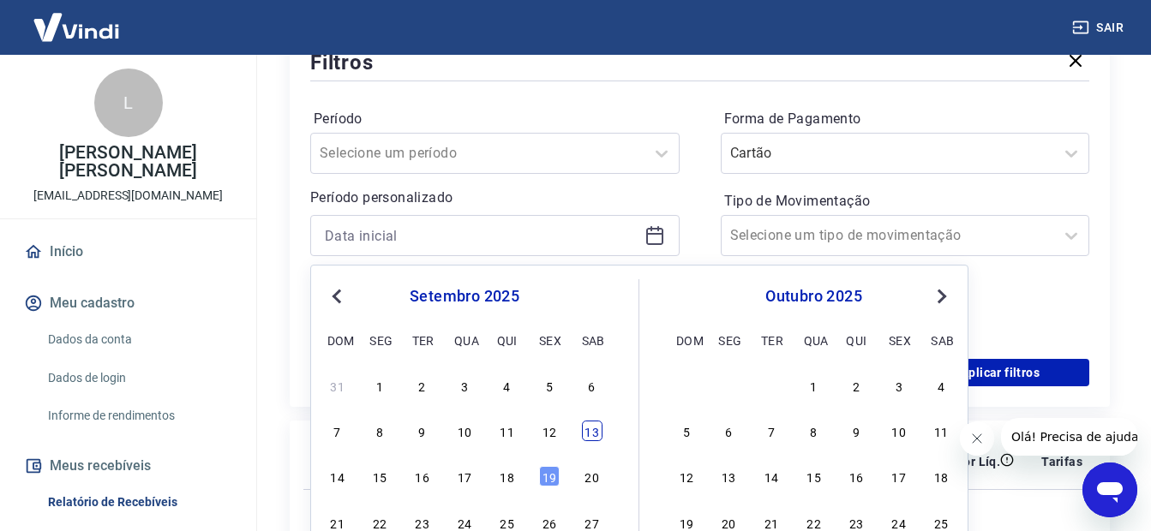
click at [589, 432] on div "13" at bounding box center [592, 431] width 21 height 21
drag, startPoint x: 589, startPoint y: 432, endPoint x: 561, endPoint y: 374, distance: 64.4
type input "13/09/2025"
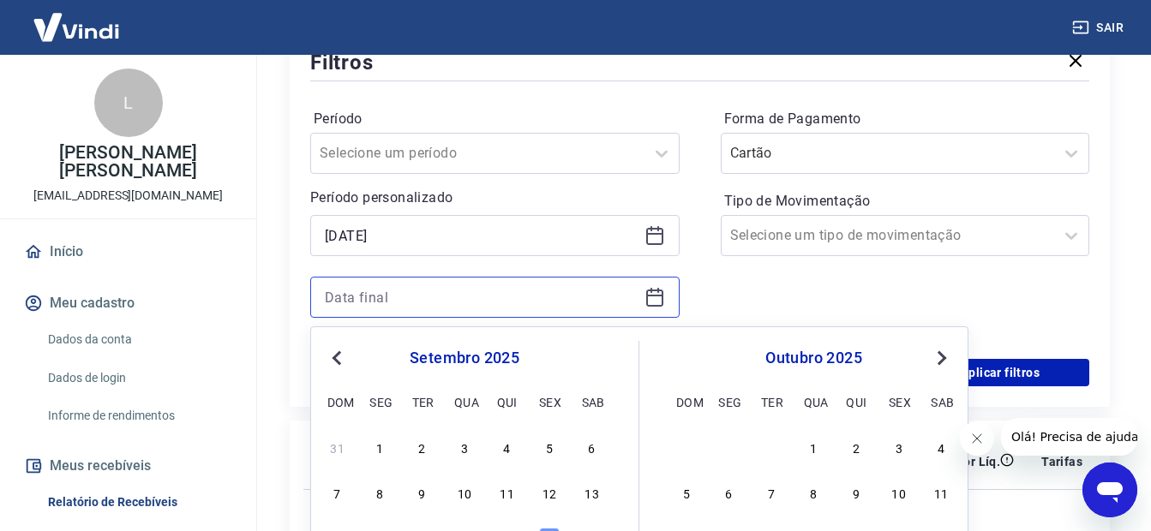
drag, startPoint x: 561, startPoint y: 374, endPoint x: 527, endPoint y: 305, distance: 76.6
click at [527, 305] on input at bounding box center [481, 297] width 313 height 26
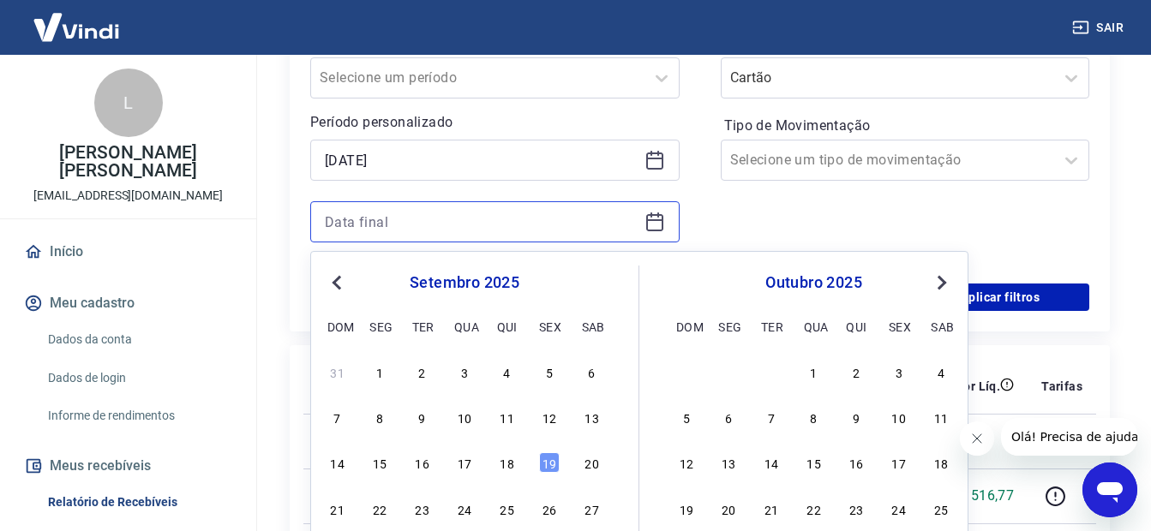
scroll to position [428, 0]
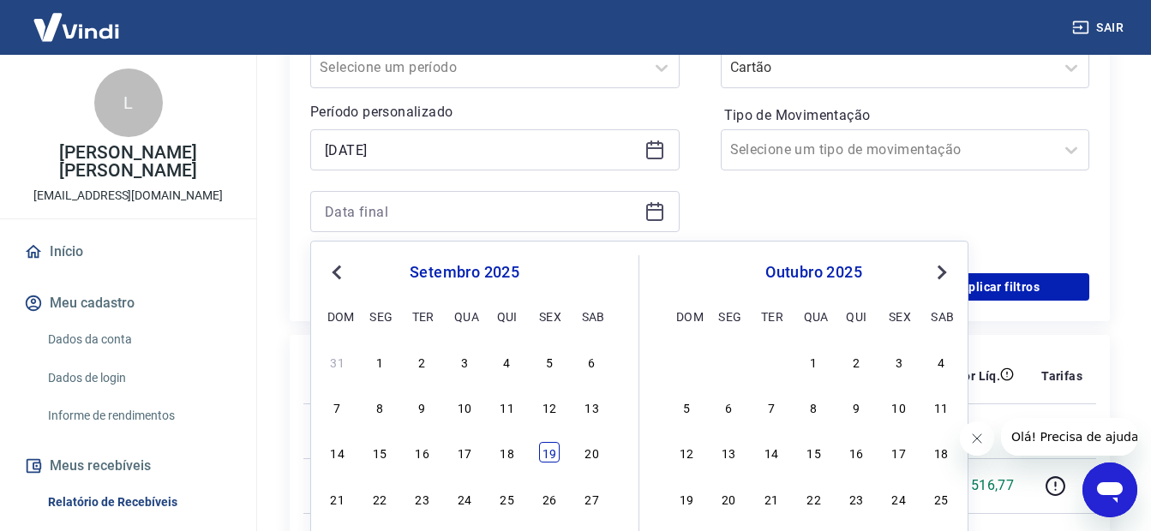
click at [551, 458] on div "19" at bounding box center [549, 452] width 21 height 21
click at [551, 458] on td "Crédito referente ao recebimento da transação 228357349" at bounding box center [562, 485] width 178 height 55
type input "19/09/2025"
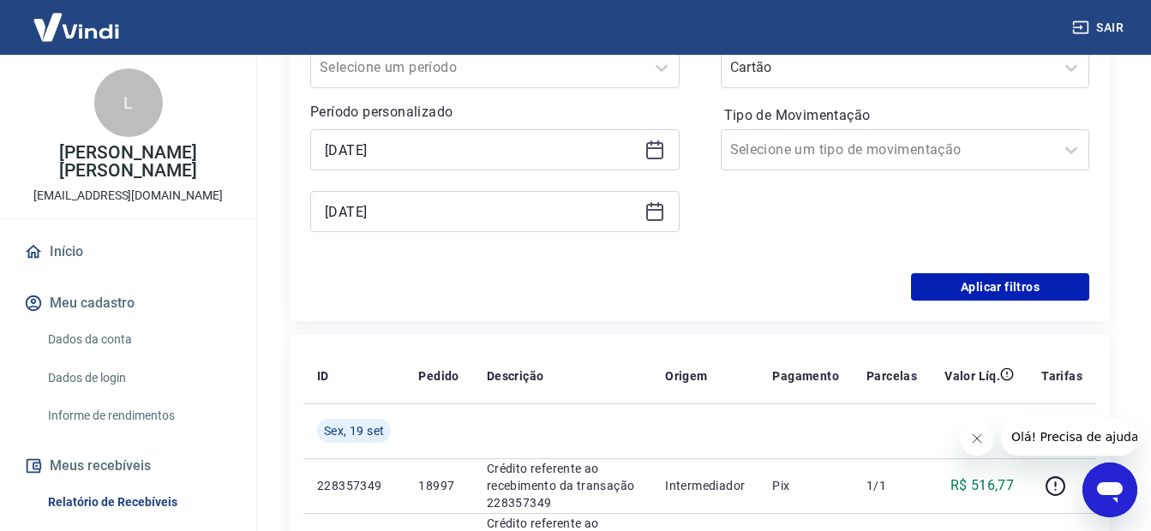
drag, startPoint x: 637, startPoint y: 325, endPoint x: 911, endPoint y: 223, distance: 292.5
click at [911, 223] on div "Forma de Pagamento Cartão Tipo de Movimentação Selecione um tipo de movimentação" at bounding box center [905, 136] width 369 height 233
click at [956, 284] on button "Aplicar filtros" at bounding box center [1000, 286] width 178 height 27
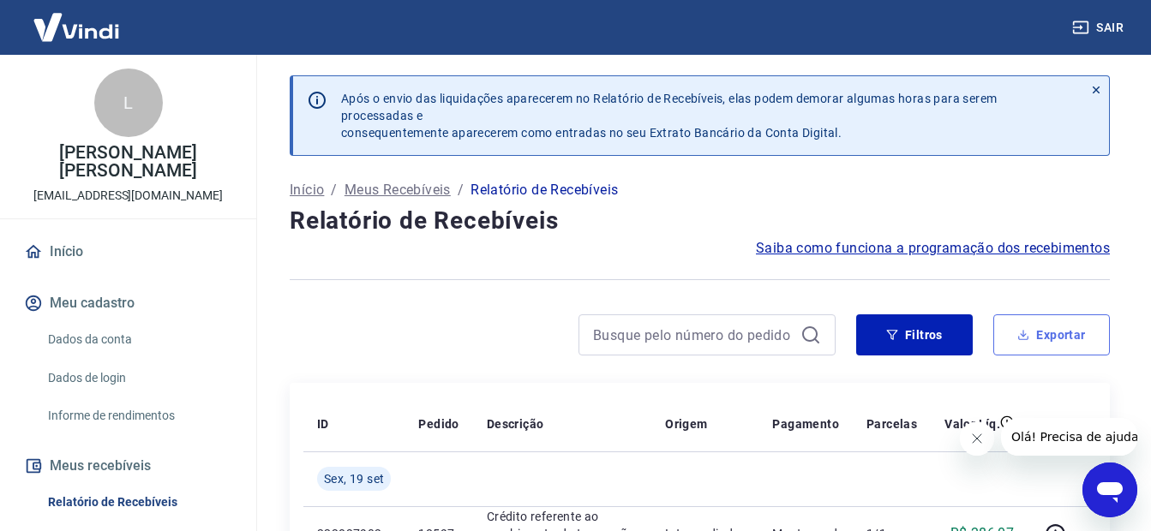
click at [1026, 354] on button "Exportar" at bounding box center [1051, 334] width 117 height 41
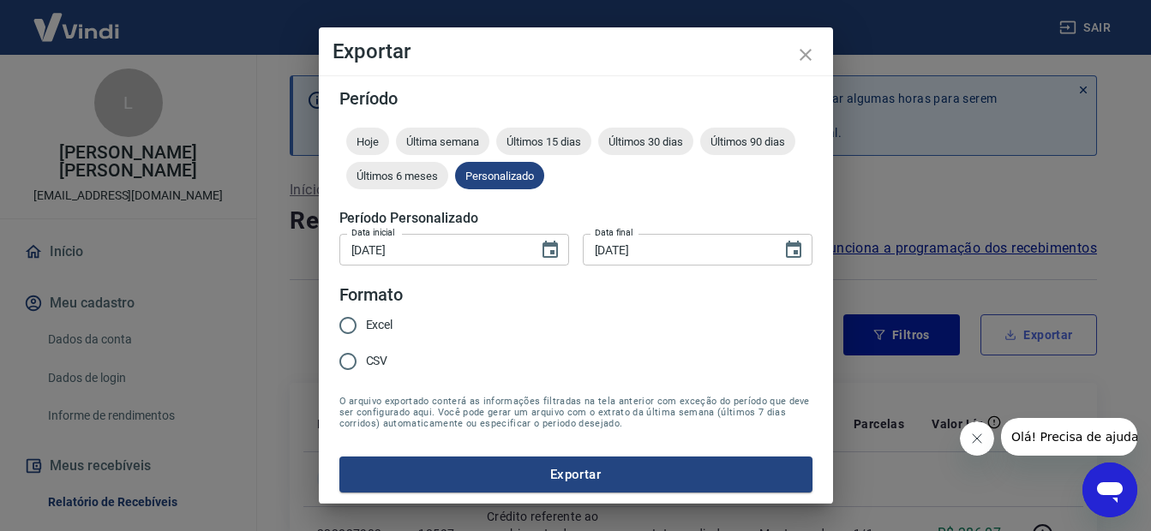
type input "13/09/2025"
type input "19/09/2025"
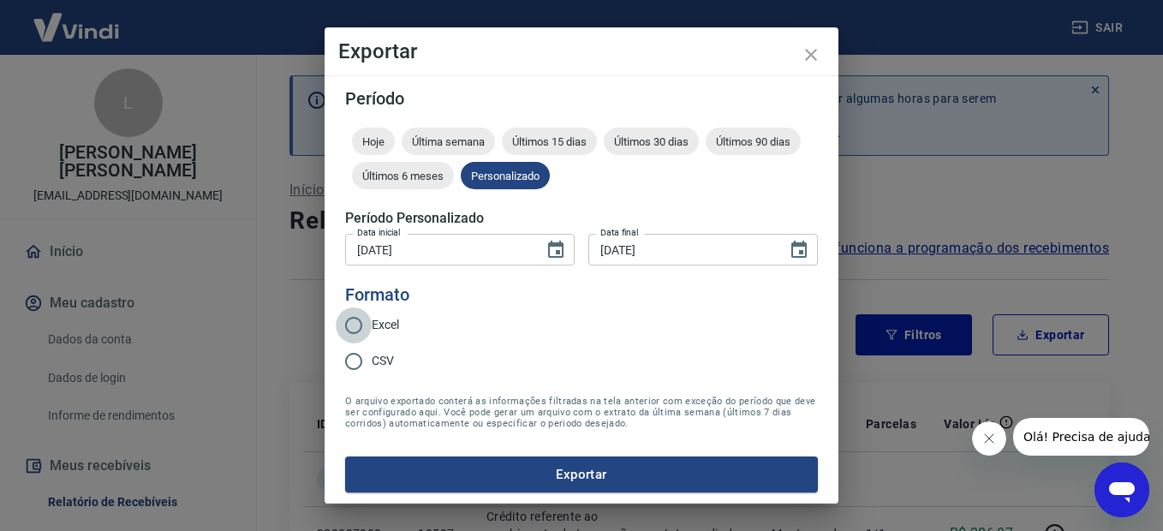
click at [355, 321] on input "Excel" at bounding box center [354, 326] width 36 height 36
radio input "true"
click at [519, 483] on button "Exportar" at bounding box center [581, 475] width 473 height 36
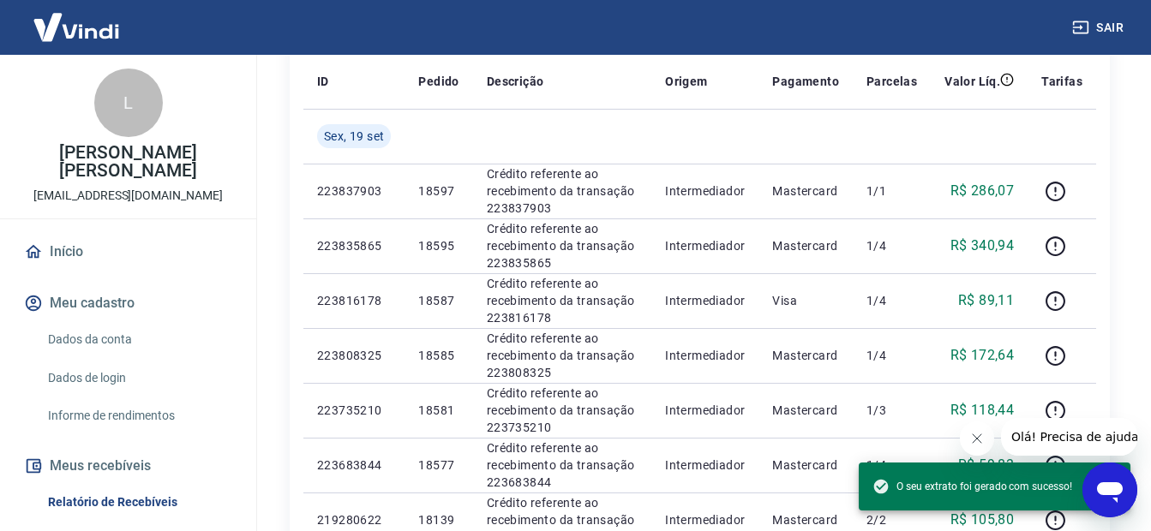
scroll to position [381, 0]
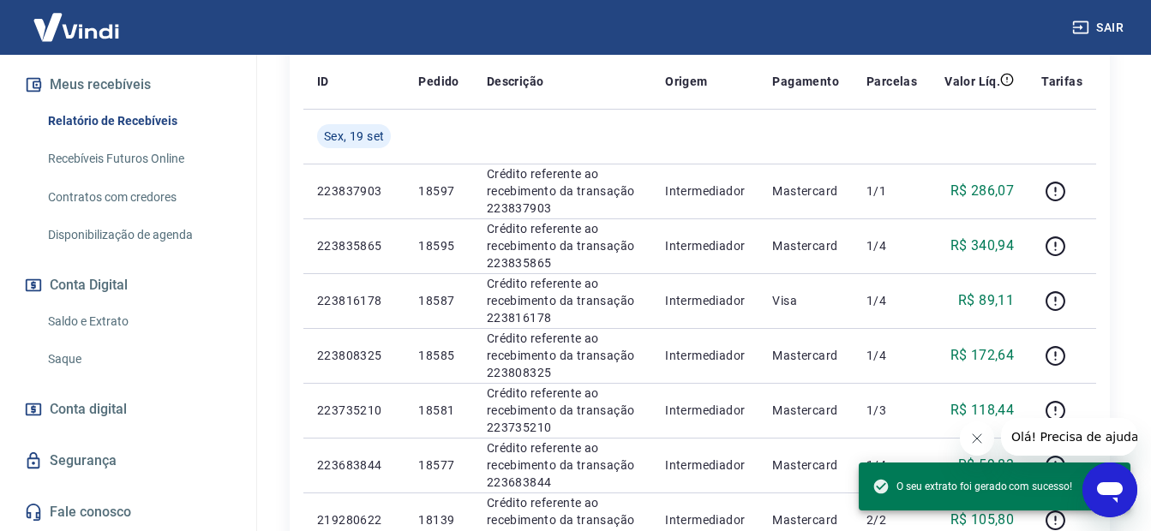
click at [121, 319] on link "Saldo e Extrato" at bounding box center [138, 321] width 194 height 35
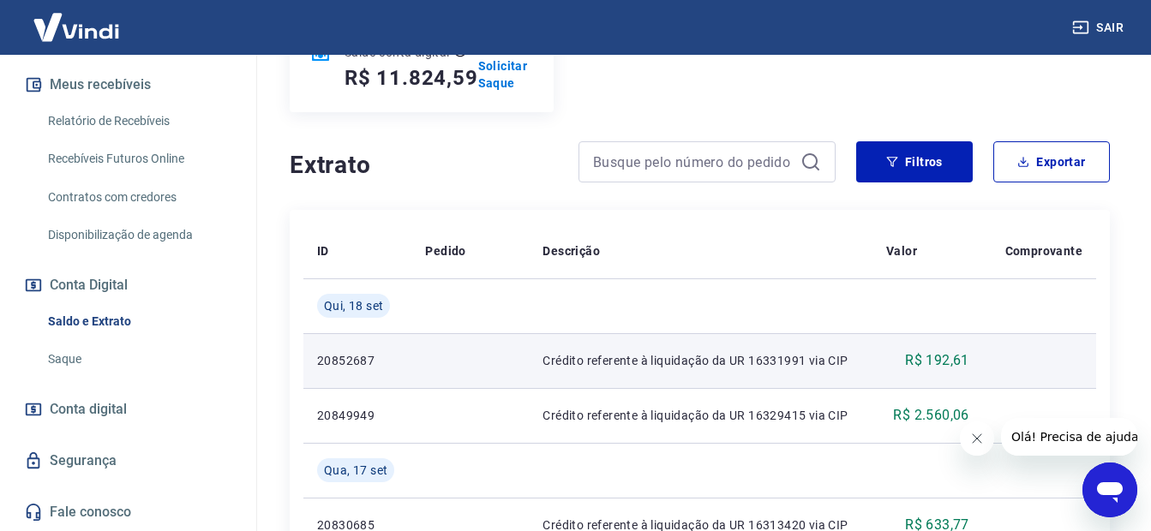
scroll to position [171, 0]
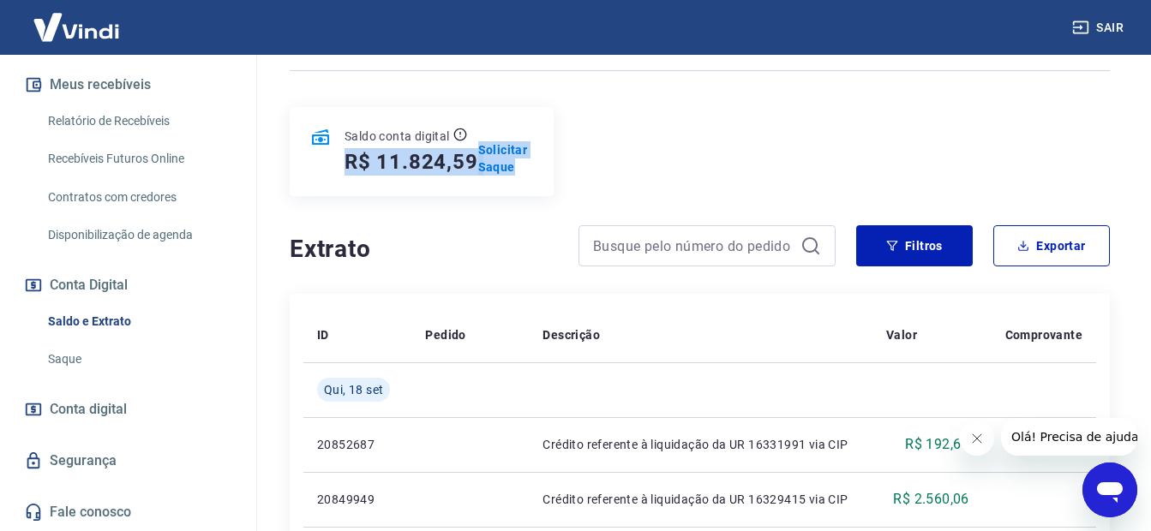
drag, startPoint x: 338, startPoint y: 170, endPoint x: 602, endPoint y: 176, distance: 264.8
click at [602, 176] on div "Saldo conta digital R$ 11.824,59 Solicitar Saque" at bounding box center [700, 151] width 820 height 89
drag, startPoint x: 345, startPoint y: 165, endPoint x: 613, endPoint y: 157, distance: 268.3
click at [613, 157] on div "Saldo conta digital R$ 11.824,59 Solicitar Saque" at bounding box center [700, 151] width 820 height 89
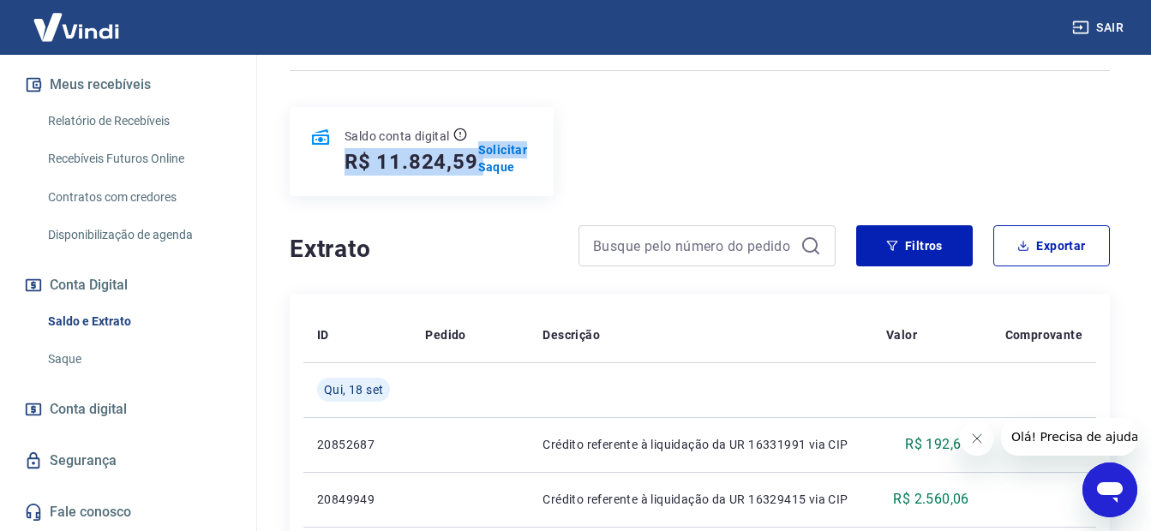
click at [613, 157] on div "Saldo conta digital R$ 11.824,59 Solicitar Saque" at bounding box center [700, 151] width 820 height 89
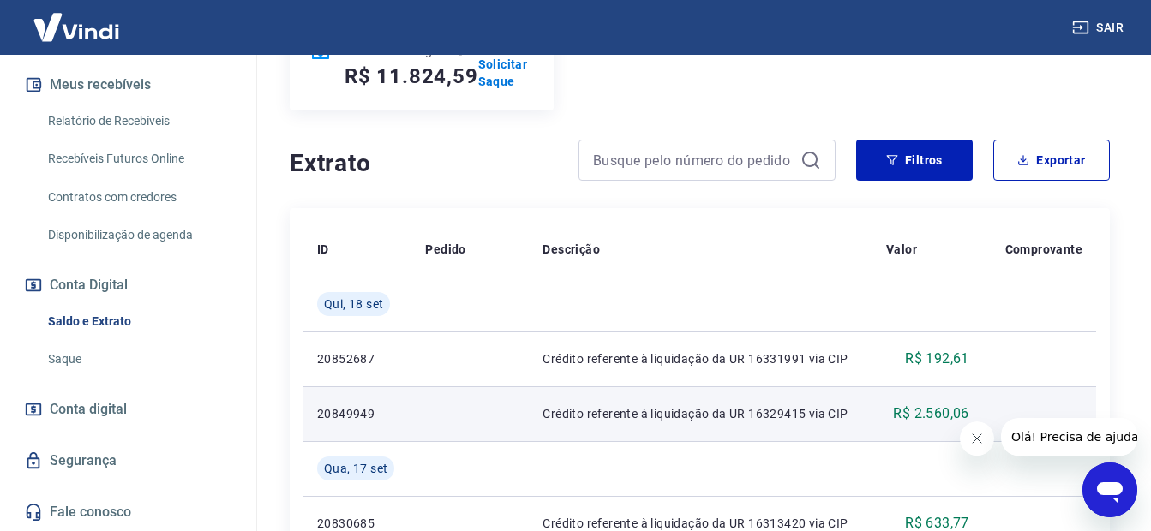
scroll to position [0, 0]
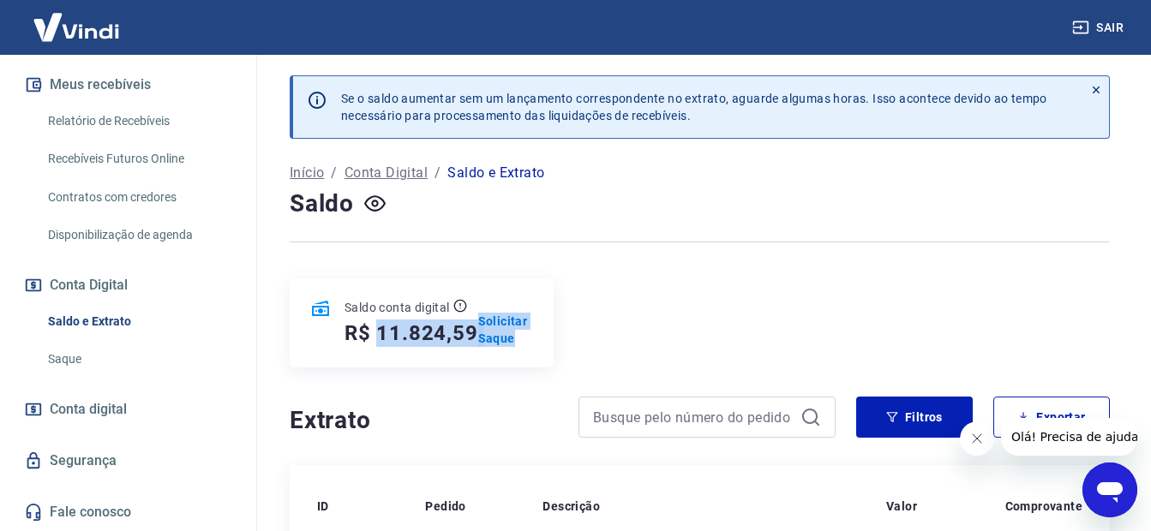
drag, startPoint x: 378, startPoint y: 338, endPoint x: 661, endPoint y: 337, distance: 282.7
click at [661, 337] on div "Saldo conta digital R$ 11.824,59 Solicitar Saque" at bounding box center [700, 322] width 820 height 89
drag, startPoint x: 661, startPoint y: 337, endPoint x: 631, endPoint y: 345, distance: 31.2
click at [631, 345] on div "Saldo conta digital R$ 11.824,59 Solicitar Saque" at bounding box center [700, 322] width 820 height 89
